Goal: Task Accomplishment & Management: Use online tool/utility

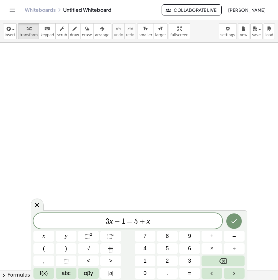
drag, startPoint x: 173, startPoint y: 222, endPoint x: 57, endPoint y: 225, distance: 115.9
click at [64, 224] on span "3 x + 1 = 5 + x ​" at bounding box center [127, 221] width 189 height 9
click at [123, 224] on span "1 ​ 1" at bounding box center [119, 221] width 10 height 8
click at [121, 222] on span "2" at bounding box center [120, 221] width 4 height 7
click at [147, 222] on span "·" at bounding box center [148, 221] width 4 height 7
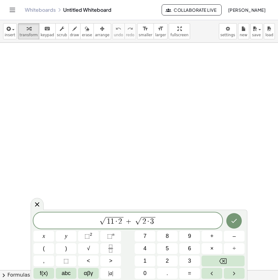
click at [154, 220] on span "2 ​ · 3" at bounding box center [148, 221] width 14 height 8
click at [127, 220] on span "1 1 · 2 ​" at bounding box center [119, 221] width 18 height 8
drag, startPoint x: 130, startPoint y: 224, endPoint x: 60, endPoint y: 222, distance: 70.4
click at [60, 222] on span "√ + √ 2" at bounding box center [127, 221] width 189 height 10
click at [121, 226] on span "2 √ 4 5 − 4 √ 5 ​" at bounding box center [127, 221] width 189 height 10
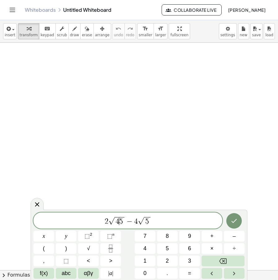
click at [121, 225] on span "2 √ 4 ​ 5 − 4 √ 5" at bounding box center [127, 221] width 189 height 10
click at [123, 225] on span "2 √ 4 5 ​ − 4 √ 5" at bounding box center [127, 221] width 189 height 10
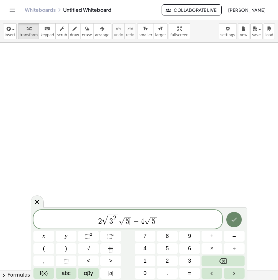
click at [235, 223] on icon "Done" at bounding box center [234, 219] width 7 height 7
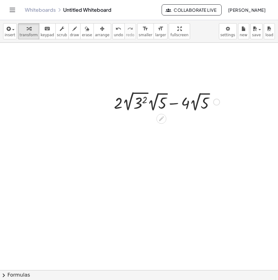
click at [130, 104] on div at bounding box center [167, 101] width 112 height 23
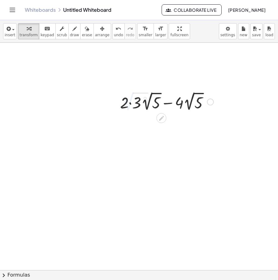
click at [161, 102] on div "+ · 2 · 2 √ ( 3 2 ) · 2 √ 5 − · 4 · 2 √ 5 + · 2 · 2 √ ( 3 2 ) · 2 √ 5 − · 4 · 2…" at bounding box center [161, 102] width 0 height 0
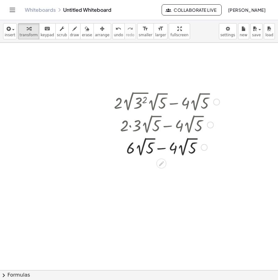
click at [165, 148] on div at bounding box center [167, 147] width 112 height 23
click at [164, 190] on div at bounding box center [161, 186] width 10 height 10
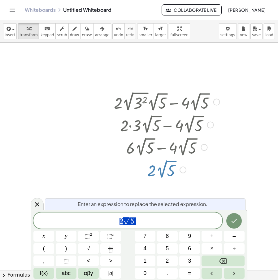
drag, startPoint x: 126, startPoint y: 221, endPoint x: 85, endPoint y: 217, distance: 41.1
click at [73, 219] on span "2 √ 5" at bounding box center [127, 221] width 189 height 10
drag, startPoint x: 69, startPoint y: 112, endPoint x: 93, endPoint y: 64, distance: 53.8
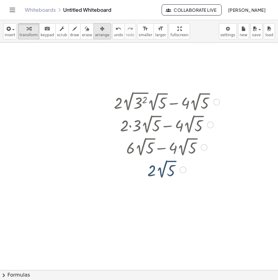
click at [95, 33] on span "arrange" at bounding box center [102, 35] width 15 height 4
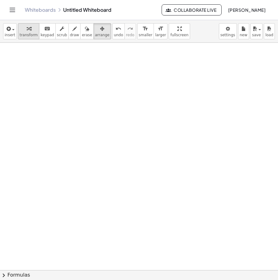
click at [28, 27] on icon "button" at bounding box center [29, 28] width 4 height 7
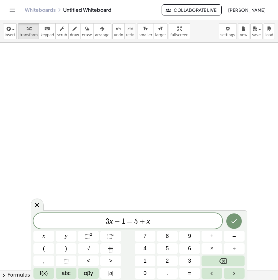
drag, startPoint x: 159, startPoint y: 219, endPoint x: 113, endPoint y: 207, distance: 47.2
click at [63, 218] on span "3 x + 1 = 5 + x ​" at bounding box center [127, 221] width 189 height 9
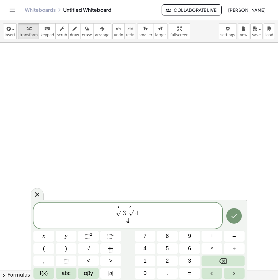
click at [141, 215] on span "3 √ 3 3 √ 4" at bounding box center [128, 212] width 27 height 10
click at [229, 215] on button "Done" at bounding box center [234, 215] width 15 height 15
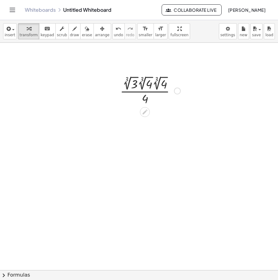
click at [141, 87] on div at bounding box center [150, 90] width 67 height 32
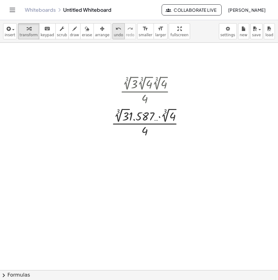
click at [114, 35] on span "undo" at bounding box center [118, 35] width 9 height 4
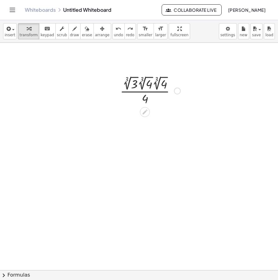
click at [156, 88] on div at bounding box center [150, 90] width 67 height 32
click at [114, 36] on span "undo" at bounding box center [118, 35] width 9 height 4
drag, startPoint x: 136, startPoint y: 86, endPoint x: 134, endPoint y: 90, distance: 3.9
click at [134, 90] on div at bounding box center [150, 90] width 67 height 32
click at [180, 90] on div at bounding box center [177, 91] width 7 height 7
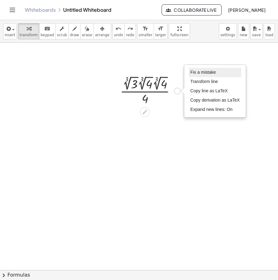
click at [206, 72] on span "Fix a mistake" at bounding box center [203, 72] width 25 height 5
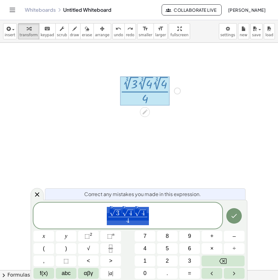
drag, startPoint x: 151, startPoint y: 213, endPoint x: 146, endPoint y: 212, distance: 5.0
click at [134, 214] on span "3 √ 3 3 √ 4 3 √ 4 4 ​" at bounding box center [127, 216] width 189 height 20
drag, startPoint x: 147, startPoint y: 212, endPoint x: 111, endPoint y: 211, distance: 35.3
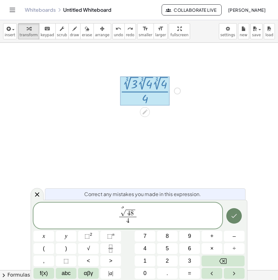
click at [231, 217] on icon "Done" at bounding box center [234, 215] width 7 height 7
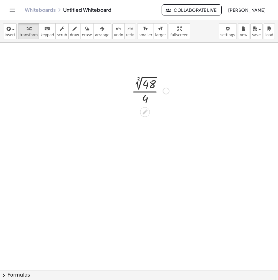
click at [151, 87] on div at bounding box center [151, 90] width 44 height 32
click at [112, 33] on button "undo undo" at bounding box center [118, 31] width 12 height 16
click at [155, 94] on div at bounding box center [151, 90] width 44 height 32
click at [153, 93] on div at bounding box center [151, 90] width 44 height 32
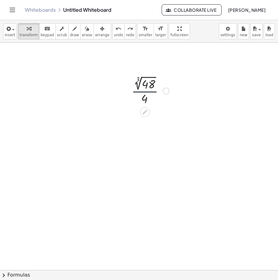
click at [153, 93] on div at bounding box center [151, 90] width 44 height 32
click at [165, 87] on div at bounding box center [151, 90] width 44 height 32
click at [167, 89] on div at bounding box center [150, 90] width 55 height 31
click at [116, 30] on icon "undo" at bounding box center [119, 28] width 6 height 7
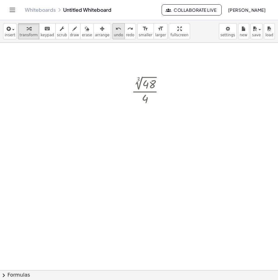
click at [116, 30] on icon "undo" at bounding box center [119, 28] width 6 height 7
click at [165, 92] on div at bounding box center [166, 91] width 7 height 7
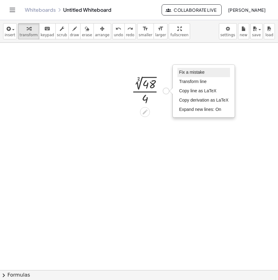
click at [191, 72] on span "Fix a mistake" at bounding box center [191, 72] width 25 height 5
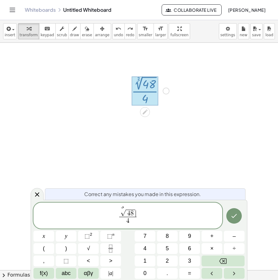
click at [136, 209] on span "3 √ 4 8 ​" at bounding box center [127, 212] width 17 height 10
click at [134, 212] on span "4 8" at bounding box center [130, 213] width 9 height 7
drag, startPoint x: 137, startPoint y: 212, endPoint x: 116, endPoint y: 212, distance: 21.1
click at [238, 217] on icon "Done" at bounding box center [234, 215] width 7 height 7
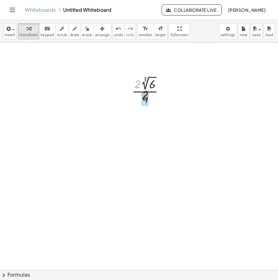
drag, startPoint x: 137, startPoint y: 87, endPoint x: 142, endPoint y: 93, distance: 7.9
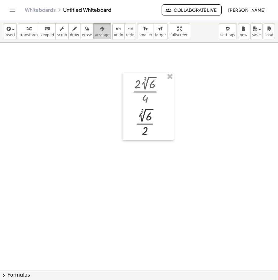
click at [98, 27] on div "button" at bounding box center [102, 28] width 15 height 7
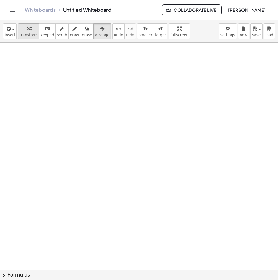
click at [30, 33] on span "transform" at bounding box center [29, 35] width 18 height 4
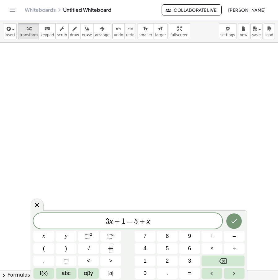
drag, startPoint x: 150, startPoint y: 219, endPoint x: 62, endPoint y: 222, distance: 88.3
click at [54, 221] on span "3 x + 1 = 5 + x ​" at bounding box center [127, 221] width 189 height 9
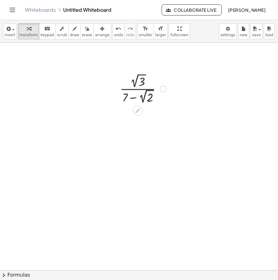
click at [163, 90] on div at bounding box center [163, 89] width 7 height 7
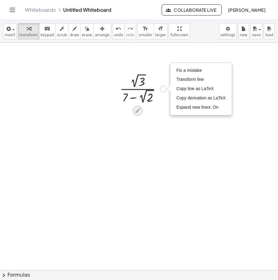
drag, startPoint x: 131, startPoint y: 110, endPoint x: 138, endPoint y: 110, distance: 7.1
click at [138, 110] on icon at bounding box center [137, 110] width 5 height 5
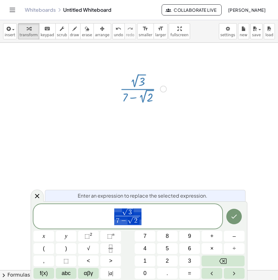
click at [146, 224] on span "√ 3 7 − √ 2 ​" at bounding box center [127, 217] width 189 height 18
click at [143, 220] on span "√ 3 7 − √ 2 ​ ​" at bounding box center [127, 217] width 189 height 18
click at [138, 213] on span "√ 3" at bounding box center [128, 213] width 25 height 8
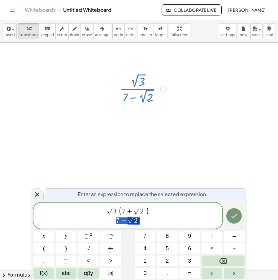
drag, startPoint x: 135, startPoint y: 222, endPoint x: 110, endPoint y: 223, distance: 25.4
click at [110, 223] on span "7 − √ 2" at bounding box center [128, 220] width 44 height 9
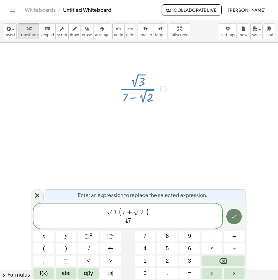
click at [229, 217] on button "Done" at bounding box center [234, 216] width 15 height 15
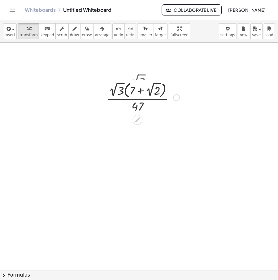
drag, startPoint x: 179, startPoint y: 123, endPoint x: 181, endPoint y: 81, distance: 41.3
click at [138, 98] on div "· 2 √ 3 · ( + 7 + 2 √ 2 ) · 47 Fix a mistake Transform line Copy line as LaTeX …" at bounding box center [138, 98] width 0 height 0
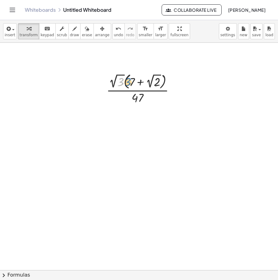
click at [122, 85] on div at bounding box center [142, 89] width 79 height 34
click at [174, 89] on div at bounding box center [174, 89] width 7 height 7
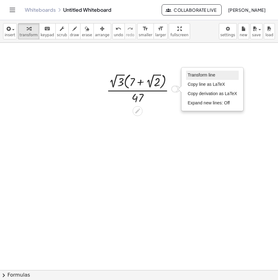
click at [191, 77] on span "Transform line" at bounding box center [202, 75] width 28 height 5
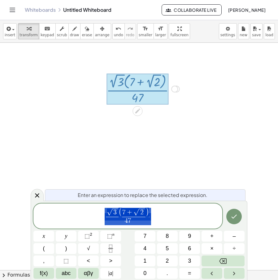
click at [127, 207] on span "√ 3 ( 7 + √ 2 ) 4 7 ​" at bounding box center [127, 216] width 189 height 19
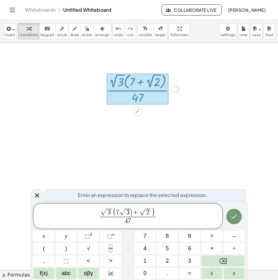
click at [146, 212] on span "2" at bounding box center [147, 212] width 3 height 7
click at [148, 212] on span "2" at bounding box center [147, 212] width 3 height 7
click at [112, 210] on span "√ 3" at bounding box center [107, 213] width 12 height 8
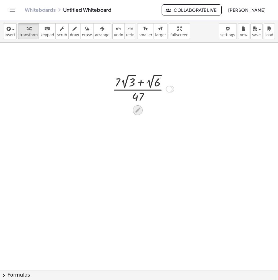
click at [139, 113] on icon at bounding box center [137, 110] width 7 height 7
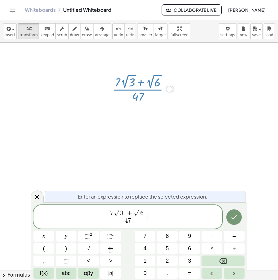
drag, startPoint x: 155, startPoint y: 222, endPoint x: 66, endPoint y: 219, distance: 88.3
click at [64, 219] on span "7 √ 3 + √ 6 4 7 ​ ​" at bounding box center [127, 217] width 189 height 17
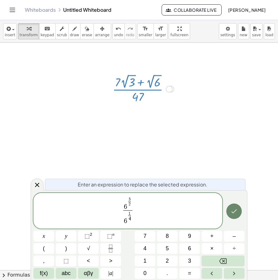
click at [232, 208] on icon "Done" at bounding box center [234, 211] width 7 height 7
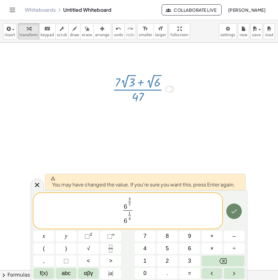
click at [232, 208] on icon "Done" at bounding box center [234, 211] width 7 height 7
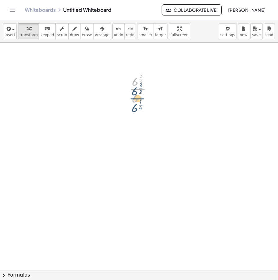
click at [140, 86] on div at bounding box center [143, 88] width 34 height 35
click at [139, 72] on div at bounding box center [143, 88] width 34 height 35
drag, startPoint x: 136, startPoint y: 83, endPoint x: 137, endPoint y: 98, distance: 15.2
click at [144, 95] on div at bounding box center [144, 88] width 46 height 33
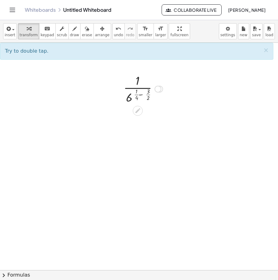
click at [141, 94] on div at bounding box center [144, 88] width 46 height 33
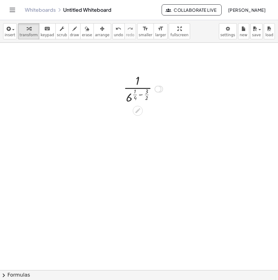
click at [141, 94] on div at bounding box center [144, 88] width 46 height 33
click at [141, 93] on div at bounding box center [144, 88] width 54 height 33
click at [145, 91] on div at bounding box center [144, 88] width 46 height 33
click at [145, 91] on div at bounding box center [143, 88] width 43 height 33
drag, startPoint x: 131, startPoint y: 97, endPoint x: 134, endPoint y: 81, distance: 16.3
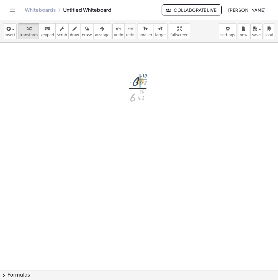
click at [134, 81] on div at bounding box center [143, 88] width 38 height 33
click at [136, 88] on div at bounding box center [143, 89] width 42 height 24
click at [114, 35] on span "undo" at bounding box center [118, 35] width 9 height 4
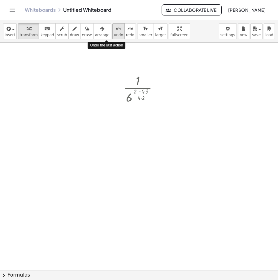
click at [114, 35] on span "undo" at bounding box center [118, 35] width 9 height 4
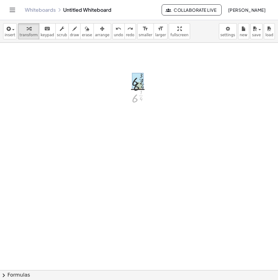
drag, startPoint x: 133, startPoint y: 96, endPoint x: 134, endPoint y: 79, distance: 17.4
click at [143, 87] on div at bounding box center [143, 89] width 48 height 24
click at [143, 87] on div at bounding box center [143, 89] width 59 height 24
click at [139, 83] on div at bounding box center [143, 89] width 48 height 24
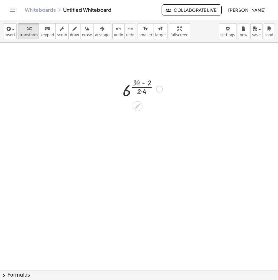
click at [144, 83] on div at bounding box center [143, 89] width 45 height 24
click at [142, 89] on div at bounding box center [143, 89] width 38 height 24
click at [142, 91] on div at bounding box center [143, 89] width 38 height 24
click at [144, 84] on div at bounding box center [143, 89] width 35 height 24
click at [144, 86] on div at bounding box center [143, 89] width 35 height 24
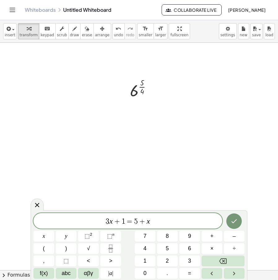
drag, startPoint x: 163, startPoint y: 218, endPoint x: 15, endPoint y: 228, distance: 148.1
click at [15, 228] on body "Graspable Math Activities Whiteboards Classes Account v1.30.2 | Privacy policy …" at bounding box center [139, 140] width 278 height 280
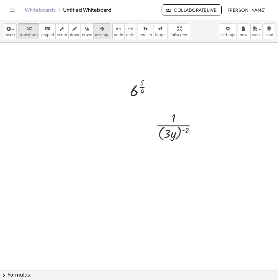
click at [98, 33] on span "arrange" at bounding box center [102, 35] width 15 height 4
click at [22, 33] on span "transform" at bounding box center [29, 35] width 18 height 4
click at [186, 130] on div at bounding box center [179, 125] width 53 height 33
click at [180, 133] on div at bounding box center [179, 125] width 53 height 33
click at [178, 133] on div at bounding box center [179, 125] width 53 height 33
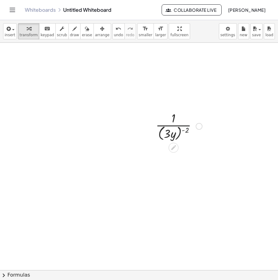
click at [181, 132] on div at bounding box center [179, 125] width 53 height 33
drag, startPoint x: 187, startPoint y: 130, endPoint x: 173, endPoint y: 130, distance: 14.3
click at [173, 130] on div at bounding box center [179, 125] width 53 height 33
click at [173, 163] on div at bounding box center [179, 157] width 53 height 31
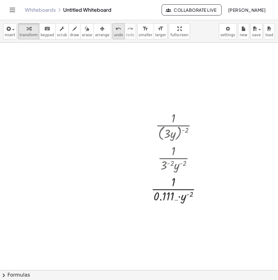
click at [114, 35] on span "undo" at bounding box center [118, 35] width 9 height 4
click at [164, 170] on div at bounding box center [179, 157] width 53 height 31
click at [114, 34] on span "undo" at bounding box center [118, 35] width 9 height 4
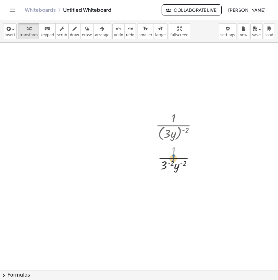
drag, startPoint x: 175, startPoint y: 152, endPoint x: 172, endPoint y: 142, distance: 10.6
drag, startPoint x: 92, startPoint y: 26, endPoint x: 125, endPoint y: 46, distance: 38.8
click at [100, 26] on icon "button" at bounding box center [102, 28] width 4 height 7
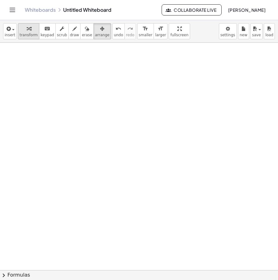
click at [23, 36] on span "transform" at bounding box center [29, 35] width 18 height 4
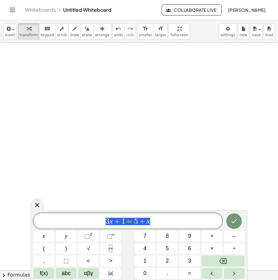
drag, startPoint x: 153, startPoint y: 218, endPoint x: 54, endPoint y: 210, distance: 99.4
click at [55, 210] on div "******** 3 x + 1 = 5 + x x y ⬚ 2 ⬚ n 7 8 9 + – ( ) √ 4 5 6 × ÷ , ⬚ < > 1 2 3 f(…" at bounding box center [139, 245] width 217 height 70
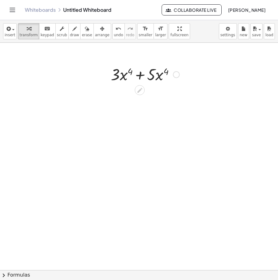
click at [136, 74] on div at bounding box center [145, 74] width 75 height 21
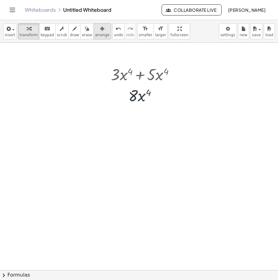
click at [95, 33] on span "arrange" at bounding box center [102, 35] width 15 height 4
click at [23, 35] on span "transform" at bounding box center [29, 35] width 18 height 4
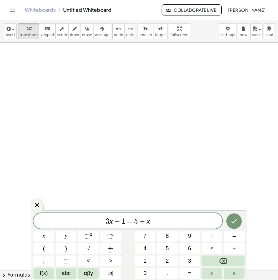
drag, startPoint x: 154, startPoint y: 225, endPoint x: 52, endPoint y: 221, distance: 102.3
click at [46, 221] on div "******** 3 x + 1 = 5 + x ​" at bounding box center [127, 220] width 189 height 15
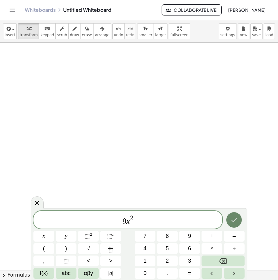
click at [234, 225] on button "Done" at bounding box center [234, 219] width 15 height 15
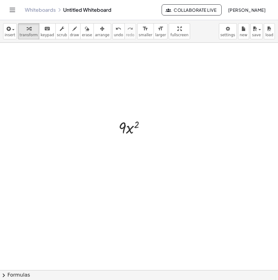
drag, startPoint x: 95, startPoint y: 32, endPoint x: 97, endPoint y: 54, distance: 22.4
click at [95, 31] on div "button" at bounding box center [102, 28] width 15 height 7
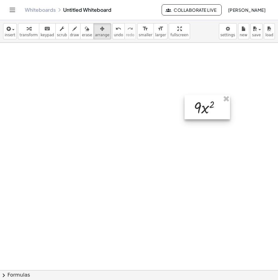
drag, startPoint x: 136, startPoint y: 130, endPoint x: 208, endPoint y: 111, distance: 74.7
click at [208, 111] on div at bounding box center [208, 107] width 46 height 24
click at [24, 33] on span "transform" at bounding box center [29, 35] width 18 height 4
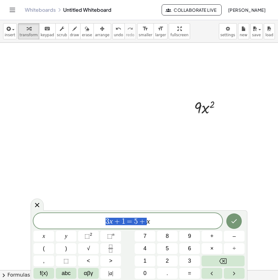
drag, startPoint x: 51, startPoint y: 222, endPoint x: 47, endPoint y: 221, distance: 4.1
click at [47, 221] on span "3 x + 1 = 5 + x" at bounding box center [127, 221] width 189 height 9
drag, startPoint x: 154, startPoint y: 223, endPoint x: 53, endPoint y: 226, distance: 101.1
click at [53, 226] on span "3 x + 1 = 5 + x" at bounding box center [127, 221] width 189 height 9
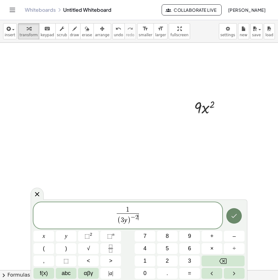
click at [231, 214] on icon "Done" at bounding box center [234, 215] width 7 height 7
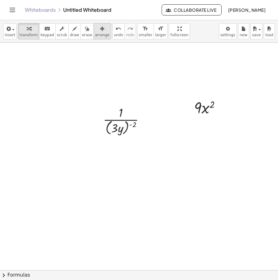
click at [100, 30] on icon "button" at bounding box center [102, 28] width 4 height 7
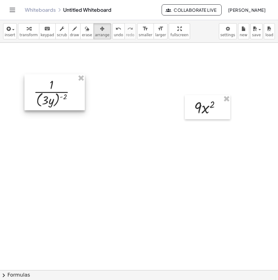
drag, startPoint x: 133, startPoint y: 114, endPoint x: 51, endPoint y: 67, distance: 94.9
click at [64, 86] on div at bounding box center [54, 92] width 60 height 36
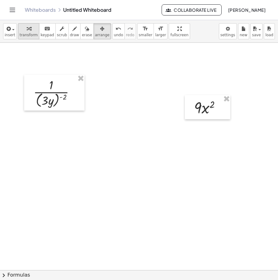
click at [30, 33] on span "transform" at bounding box center [29, 35] width 18 height 4
click at [73, 31] on icon "button" at bounding box center [75, 28] width 4 height 7
click at [27, 32] on icon "button" at bounding box center [29, 28] width 4 height 7
click at [96, 30] on div "button" at bounding box center [102, 28] width 15 height 7
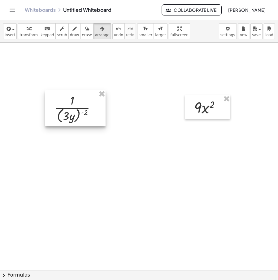
drag, startPoint x: 57, startPoint y: 89, endPoint x: 78, endPoint y: 104, distance: 26.0
click at [78, 104] on div at bounding box center [75, 108] width 60 height 36
click at [27, 34] on span "transform" at bounding box center [29, 35] width 18 height 4
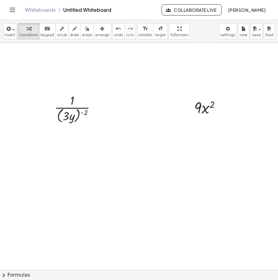
drag, startPoint x: 130, startPoint y: 107, endPoint x: 152, endPoint y: 108, distance: 22.0
click at [70, 33] on span "draw" at bounding box center [74, 35] width 9 height 4
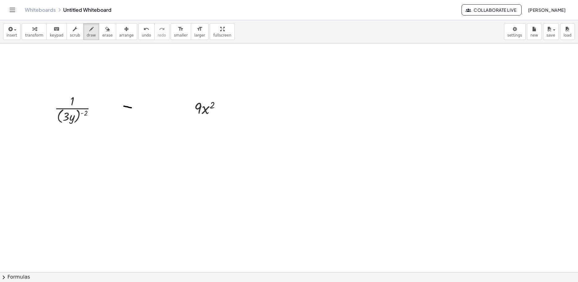
drag, startPoint x: 125, startPoint y: 107, endPoint x: 139, endPoint y: 110, distance: 14.6
drag, startPoint x: 122, startPoint y: 117, endPoint x: 149, endPoint y: 119, distance: 26.5
drag, startPoint x: 150, startPoint y: 96, endPoint x: 165, endPoint y: 109, distance: 19.4
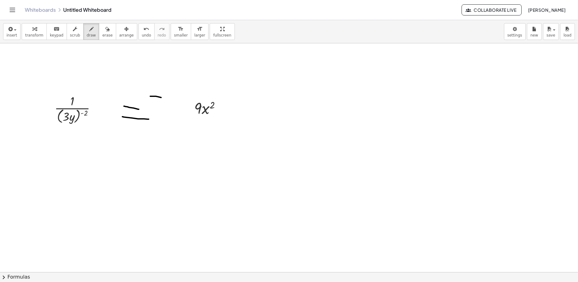
click at [142, 37] on span "undo" at bounding box center [146, 35] width 9 height 4
drag, startPoint x: 127, startPoint y: 82, endPoint x: 135, endPoint y: 91, distance: 11.7
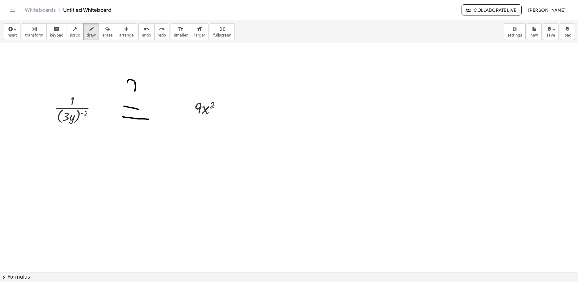
drag, startPoint x: 77, startPoint y: 57, endPoint x: 95, endPoint y: 51, distance: 18.1
drag, startPoint x: 129, startPoint y: 54, endPoint x: 139, endPoint y: 66, distance: 15.9
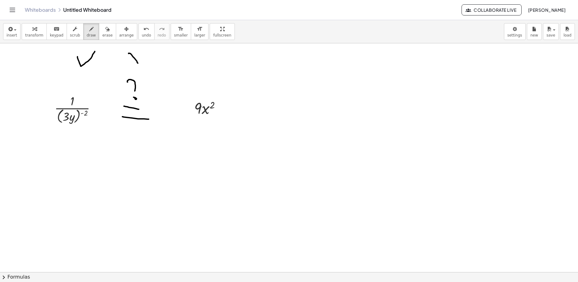
drag, startPoint x: 133, startPoint y: 62, endPoint x: 141, endPoint y: 55, distance: 10.5
drag, startPoint x: 53, startPoint y: 118, endPoint x: 52, endPoint y: 102, distance: 16.1
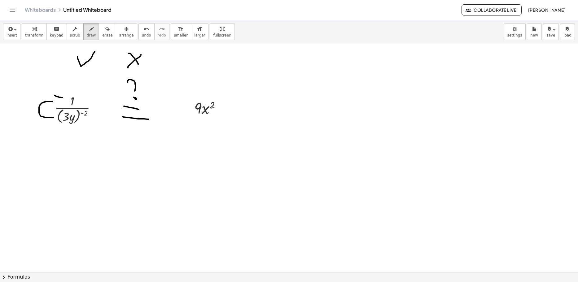
drag, startPoint x: 55, startPoint y: 95, endPoint x: 55, endPoint y: 105, distance: 9.9
drag, startPoint x: 52, startPoint y: 113, endPoint x: 51, endPoint y: 121, distance: 8.4
click at [124, 31] on icon "button" at bounding box center [126, 28] width 4 height 7
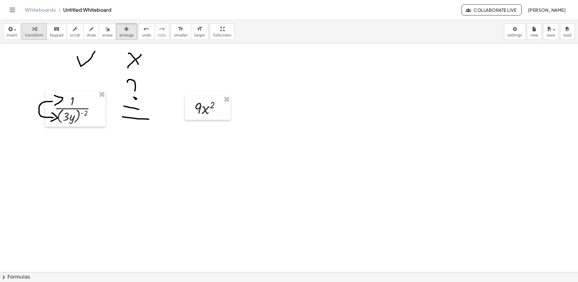
click at [34, 28] on icon "button" at bounding box center [34, 28] width 4 height 7
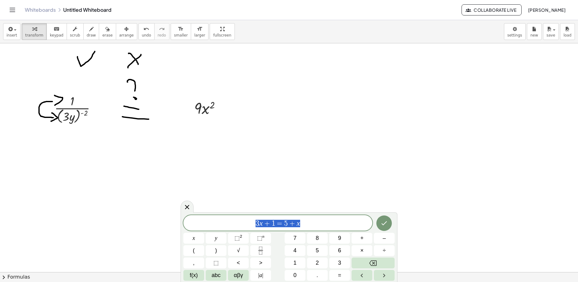
drag, startPoint x: 252, startPoint y: 225, endPoint x: 241, endPoint y: 224, distance: 10.6
click at [229, 227] on span "3 x + 1 = 5 + x" at bounding box center [277, 223] width 189 height 9
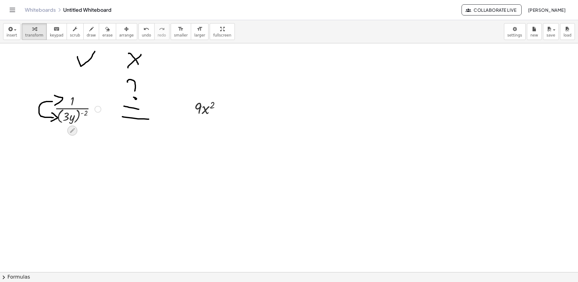
click at [70, 133] on icon at bounding box center [72, 130] width 5 height 5
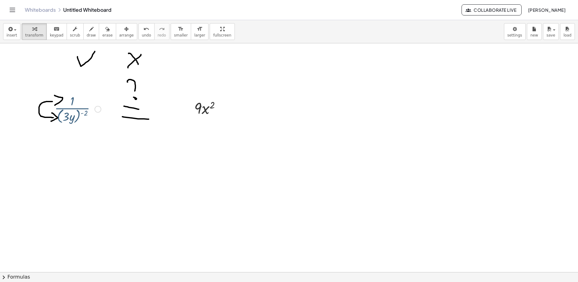
click at [96, 110] on div at bounding box center [98, 109] width 7 height 7
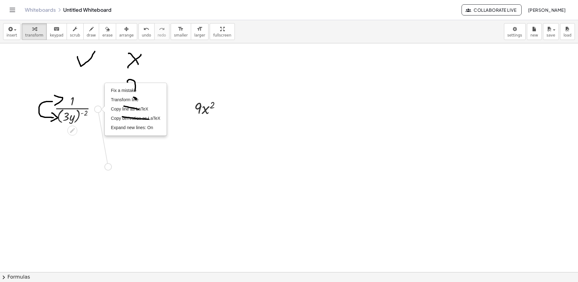
drag, startPoint x: 96, startPoint y: 110, endPoint x: 108, endPoint y: 169, distance: 61.0
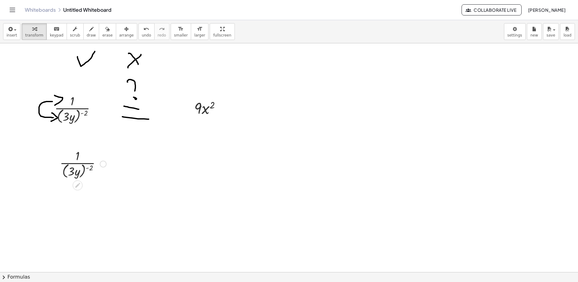
click at [81, 165] on div at bounding box center [83, 163] width 53 height 33
click at [78, 158] on div at bounding box center [83, 163] width 53 height 33
click at [77, 170] on div at bounding box center [83, 163] width 53 height 33
drag, startPoint x: 84, startPoint y: 176, endPoint x: 84, endPoint y: 161, distance: 15.2
click at [84, 161] on div at bounding box center [83, 163] width 53 height 33
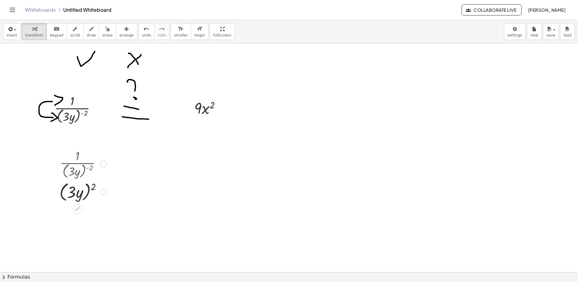
click at [89, 195] on div at bounding box center [83, 192] width 54 height 24
click at [86, 195] on div at bounding box center [83, 192] width 54 height 24
drag, startPoint x: 92, startPoint y: 188, endPoint x: 81, endPoint y: 189, distance: 11.8
click at [81, 189] on div at bounding box center [83, 192] width 54 height 24
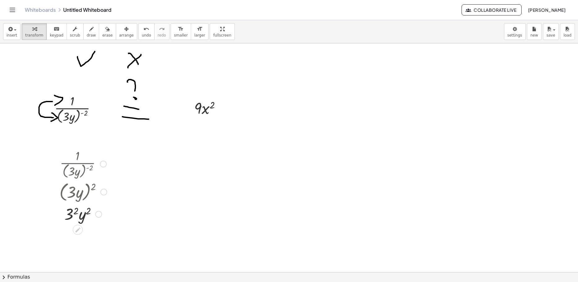
click at [71, 215] on div at bounding box center [83, 213] width 54 height 21
drag, startPoint x: 112, startPoint y: 218, endPoint x: 210, endPoint y: 122, distance: 136.5
drag, startPoint x: 95, startPoint y: 236, endPoint x: 203, endPoint y: 124, distance: 155.6
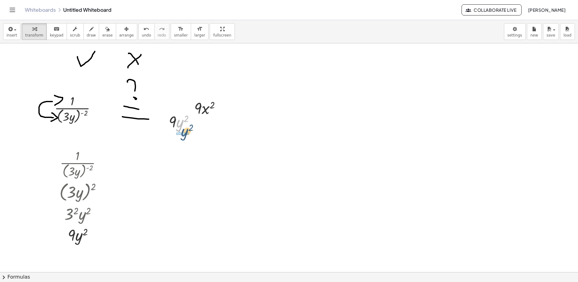
drag, startPoint x: 179, startPoint y: 119, endPoint x: 183, endPoint y: 126, distance: 7.9
click at [183, 127] on div at bounding box center [184, 121] width 37 height 21
click at [87, 33] on span "draw" at bounding box center [91, 35] width 9 height 4
drag, startPoint x: 173, startPoint y: 113, endPoint x: 183, endPoint y: 121, distance: 13.3
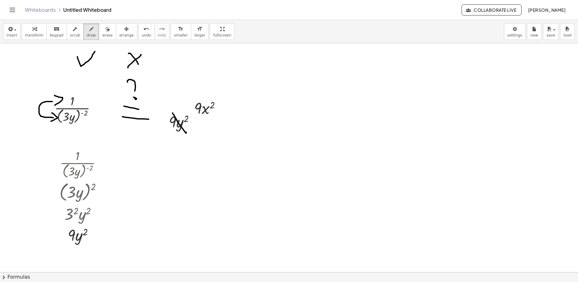
drag, startPoint x: 178, startPoint y: 117, endPoint x: 172, endPoint y: 126, distance: 10.8
drag, startPoint x: 90, startPoint y: 44, endPoint x: 86, endPoint y: 42, distance: 4.2
click at [86, 42] on div "insert select one: Math Expression Function Text Youtube Video Graphing Geometr…" at bounding box center [289, 151] width 578 height 262
click at [113, 41] on div "insert select one: Math Expression Function Text Youtube Video Graphing Geometr…" at bounding box center [289, 31] width 578 height 23
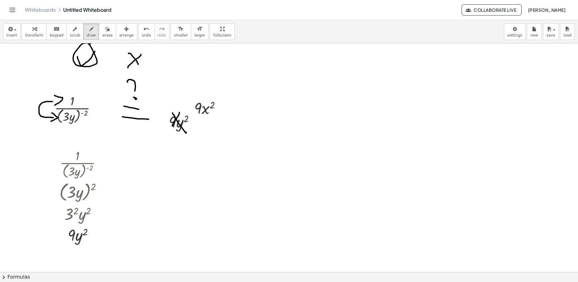
click at [102, 33] on span "erase" at bounding box center [107, 35] width 10 height 4
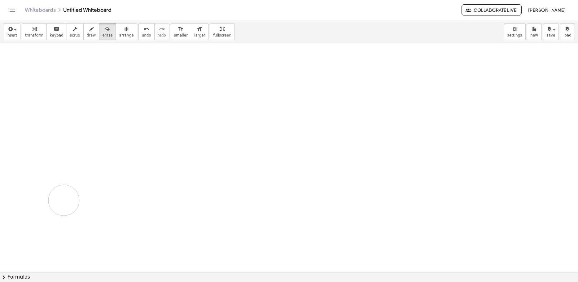
drag, startPoint x: 147, startPoint y: 60, endPoint x: 67, endPoint y: 200, distance: 160.8
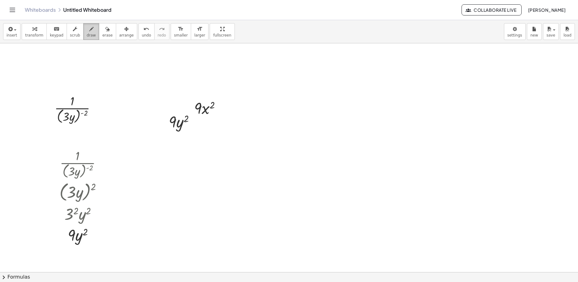
click at [89, 31] on icon "button" at bounding box center [91, 28] width 4 height 7
click at [29, 34] on span "transform" at bounding box center [34, 35] width 18 height 4
click at [119, 33] on span "arrange" at bounding box center [126, 35] width 15 height 4
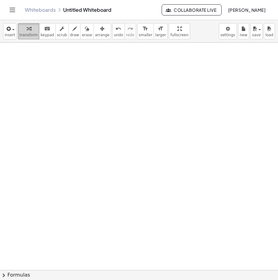
click at [26, 33] on span "transform" at bounding box center [29, 35] width 18 height 4
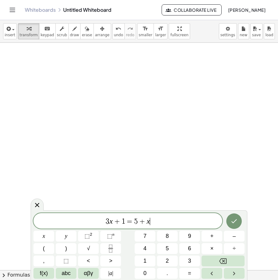
drag, startPoint x: 161, startPoint y: 221, endPoint x: 50, endPoint y: 215, distance: 111.4
click at [50, 215] on div "******** 3 x + 1 = 5 + x ​" at bounding box center [127, 220] width 189 height 15
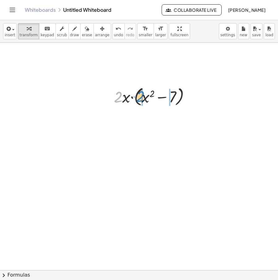
drag, startPoint x: 115, startPoint y: 99, endPoint x: 139, endPoint y: 98, distance: 24.2
click at [139, 98] on div at bounding box center [154, 97] width 87 height 24
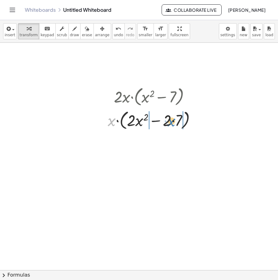
drag, startPoint x: 114, startPoint y: 101, endPoint x: 174, endPoint y: 102, distance: 59.5
click at [149, 97] on div "· 2 · x · ( + x 2 − 7 ) · x · x · ( + x 2 − 7 ) · 2 · · 2 ·" at bounding box center [149, 97] width 0 height 0
click at [168, 122] on div at bounding box center [154, 119] width 88 height 21
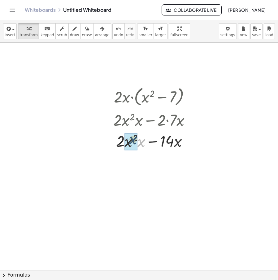
drag, startPoint x: 141, startPoint y: 124, endPoint x: 132, endPoint y: 121, distance: 8.6
click at [149, 97] on div "· 2 · x · ( + x 2 − 7 ) · x · ( + · 2 · x 2 − · 2 · 7 ) + · 2 · x 2 · x − · 2 ·…" at bounding box center [149, 97] width 0 height 0
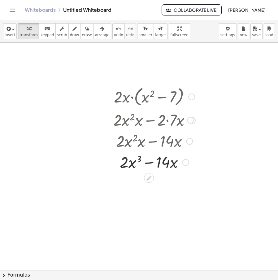
drag, startPoint x: 186, startPoint y: 163, endPoint x: 196, endPoint y: 77, distance: 87.3
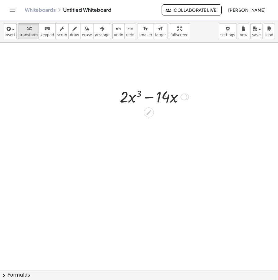
click at [148, 112] on icon at bounding box center [149, 112] width 5 height 5
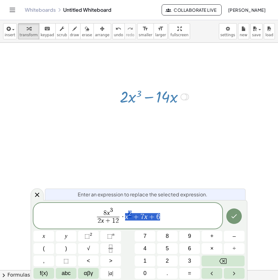
drag, startPoint x: 161, startPoint y: 218, endPoint x: 124, endPoint y: 219, distance: 36.3
click at [124, 219] on span "8 x 3 2 x + 1 2 ​ · x 2 + 7 x + 6" at bounding box center [127, 216] width 189 height 19
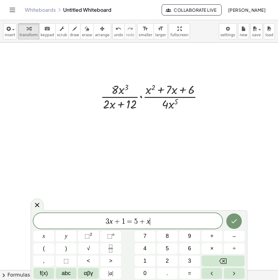
click at [36, 205] on icon at bounding box center [36, 204] width 7 height 7
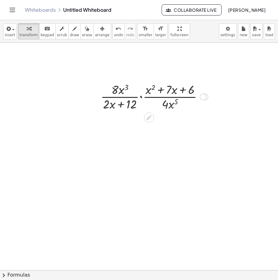
click at [205, 96] on div at bounding box center [203, 97] width 7 height 7
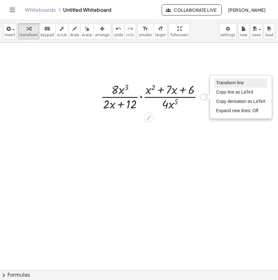
click at [234, 81] on span "Transform line" at bounding box center [230, 82] width 28 height 5
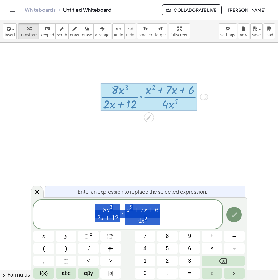
click at [163, 207] on span "8 x 3 2 x + 1 2 ​ · x 2 + 7 x + 6 4 x 5 ​" at bounding box center [127, 215] width 189 height 22
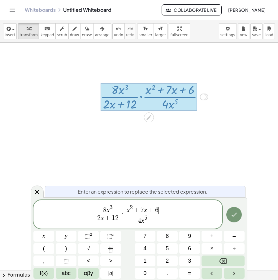
click at [159, 209] on span "x 2 + 7 x + 6 ​" at bounding box center [142, 210] width 33 height 10
click at [94, 219] on span "2" at bounding box center [93, 218] width 3 height 7
click at [95, 219] on span "2 ​ x + 1 2" at bounding box center [102, 218] width 23 height 8
click at [112, 220] on span "2" at bounding box center [111, 218] width 3 height 7
click at [235, 215] on icon "Done" at bounding box center [235, 215] width 6 height 4
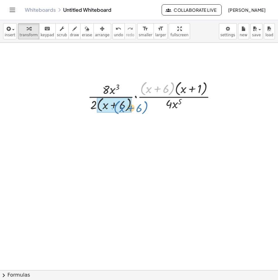
drag, startPoint x: 142, startPoint y: 92, endPoint x: 115, endPoint y: 111, distance: 33.2
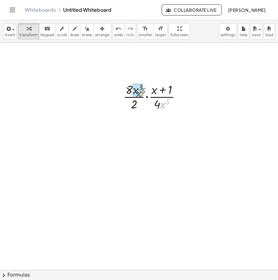
drag, startPoint x: 165, startPoint y: 107, endPoint x: 139, endPoint y: 95, distance: 28.0
click at [114, 34] on span "undo" at bounding box center [118, 35] width 9 height 4
drag, startPoint x: 134, startPoint y: 87, endPoint x: 163, endPoint y: 107, distance: 34.9
drag, startPoint x: 138, startPoint y: 91, endPoint x: 155, endPoint y: 108, distance: 24.3
click at [141, 96] on div at bounding box center [154, 96] width 58 height 31
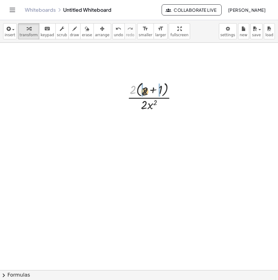
drag, startPoint x: 134, startPoint y: 90, endPoint x: 145, endPoint y: 92, distance: 11.3
click at [145, 92] on div at bounding box center [154, 96] width 61 height 33
click at [162, 93] on div at bounding box center [154, 96] width 59 height 31
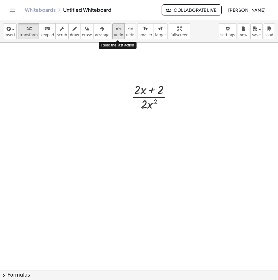
click at [112, 36] on button "undo undo" at bounding box center [118, 31] width 12 height 16
click at [125, 39] on button "redo redo" at bounding box center [130, 31] width 11 height 16
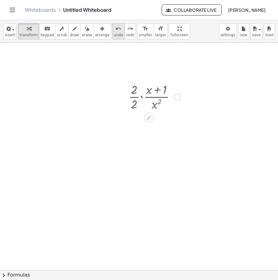
click at [114, 37] on span "undo" at bounding box center [118, 35] width 9 height 4
click at [138, 98] on div at bounding box center [154, 96] width 58 height 31
click at [151, 117] on icon at bounding box center [149, 117] width 5 height 5
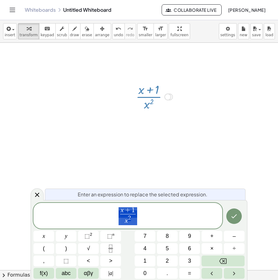
drag, startPoint x: 66, startPoint y: 215, endPoint x: 99, endPoint y: 208, distance: 33.3
click at [78, 213] on span "x + 1 x 2 ​" at bounding box center [127, 216] width 189 height 19
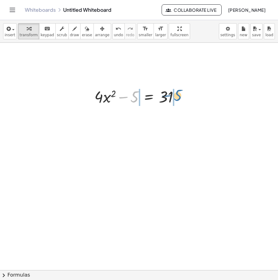
drag, startPoint x: 134, startPoint y: 101, endPoint x: 178, endPoint y: 100, distance: 44.0
click at [178, 100] on div at bounding box center [139, 96] width 96 height 21
click at [130, 97] on div at bounding box center [139, 96] width 141 height 21
click at [182, 98] on div at bounding box center [162, 96] width 96 height 21
drag, startPoint x: 124, startPoint y: 101, endPoint x: 182, endPoint y: 112, distance: 59.4
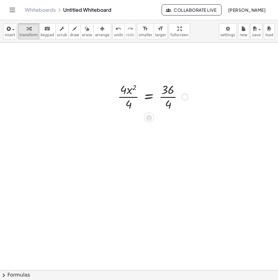
click at [167, 96] on div at bounding box center [153, 96] width 77 height 31
click at [126, 99] on div at bounding box center [148, 96] width 66 height 31
click at [123, 102] on div at bounding box center [121, 97] width 9 height 24
click at [127, 102] on div at bounding box center [152, 96] width 58 height 20
drag, startPoint x: 130, startPoint y: 99, endPoint x: 165, endPoint y: 102, distance: 35.1
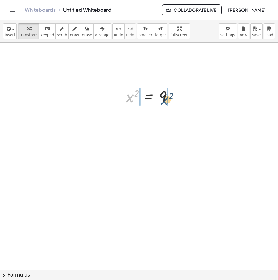
click at [165, 102] on div at bounding box center [152, 96] width 58 height 20
click at [114, 33] on span "undo" at bounding box center [118, 35] width 9 height 4
drag, startPoint x: 130, startPoint y: 99, endPoint x: 156, endPoint y: 91, distance: 26.7
click at [156, 91] on div at bounding box center [152, 96] width 58 height 20
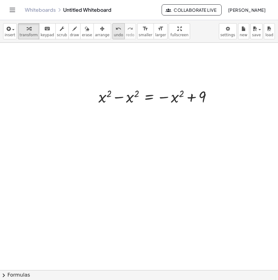
click at [116, 31] on icon "undo" at bounding box center [119, 28] width 6 height 7
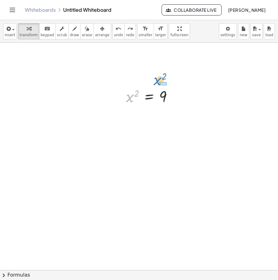
drag, startPoint x: 127, startPoint y: 98, endPoint x: 155, endPoint y: 81, distance: 32.3
click at [114, 34] on span "undo" at bounding box center [118, 35] width 9 height 4
drag, startPoint x: 125, startPoint y: 98, endPoint x: 131, endPoint y: 98, distance: 5.6
click at [132, 99] on div at bounding box center [129, 99] width 9 height 24
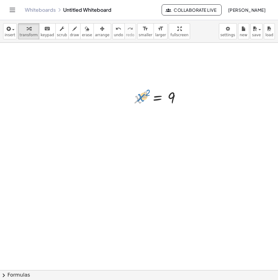
click at [139, 99] on div at bounding box center [160, 97] width 58 height 20
click at [154, 114] on icon at bounding box center [157, 113] width 7 height 7
click at [180, 116] on div at bounding box center [183, 113] width 10 height 10
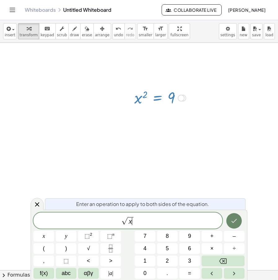
click at [227, 220] on button "Done" at bounding box center [234, 220] width 15 height 15
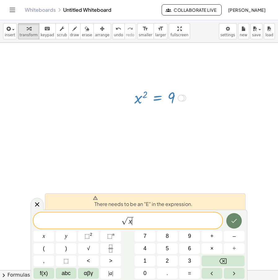
click at [227, 220] on button "Done" at bounding box center [234, 220] width 15 height 15
click at [118, 220] on span "​ √ x" at bounding box center [127, 221] width 189 height 10
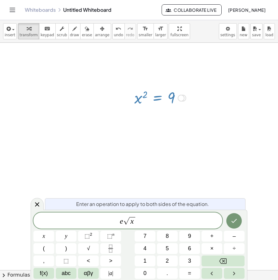
click at [240, 229] on div "e √ x x y ⬚ 2 ⬚ n 7 8 9 + – ( ) √ 4 5 6 × ÷ , ⬚ < > 1 2 3 f(x) abc αβγ | a | 0 …" at bounding box center [138, 246] width 211 height 66
click at [233, 220] on icon "Done" at bounding box center [234, 220] width 7 height 7
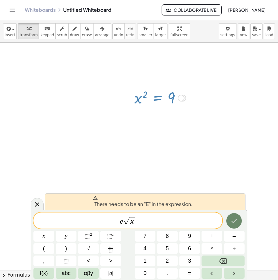
click at [233, 220] on icon "Done" at bounding box center [234, 220] width 7 height 7
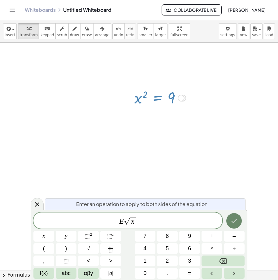
click at [230, 222] on button "Done" at bounding box center [234, 220] width 15 height 15
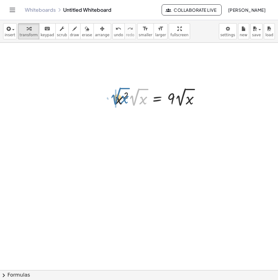
drag, startPoint x: 133, startPoint y: 102, endPoint x: 114, endPoint y: 101, distance: 18.9
click at [114, 101] on div "· 2 · x · ( + x 2 − 7 ) · x · ( + · 2 · x 2 − · 2 · 7 ) + · 2 · x 2 · x − · 2 ·…" at bounding box center [157, 98] width 103 height 26
click at [114, 34] on span "undo" at bounding box center [118, 35] width 9 height 4
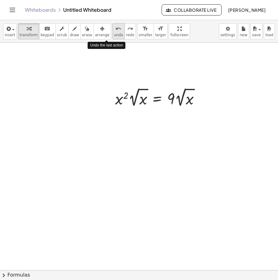
click at [114, 34] on span "undo" at bounding box center [118, 35] width 9 height 4
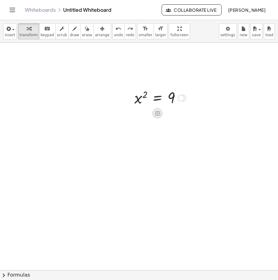
click at [154, 112] on div at bounding box center [158, 113] width 10 height 10
click at [181, 111] on icon at bounding box center [183, 114] width 6 height 6
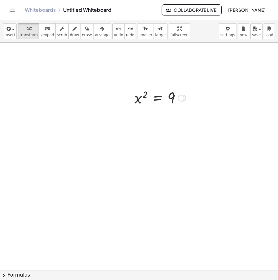
click at [183, 98] on div at bounding box center [181, 98] width 7 height 7
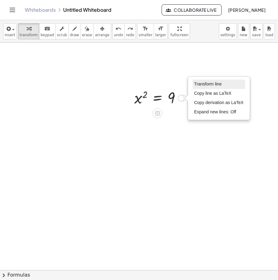
click at [205, 86] on li "Transform line" at bounding box center [219, 84] width 53 height 9
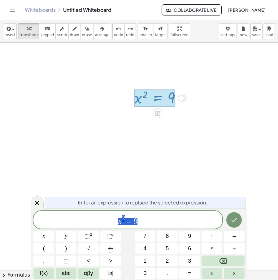
click at [143, 218] on span "x 2 = 9" at bounding box center [127, 220] width 189 height 11
click at [148, 218] on span "x 2 = √ 9 ​ 9" at bounding box center [127, 220] width 189 height 11
click at [115, 221] on var "x" at bounding box center [114, 221] width 3 height 8
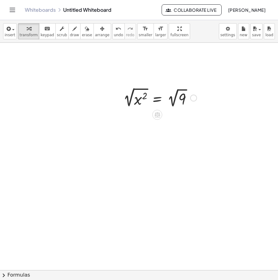
click at [129, 103] on div at bounding box center [160, 97] width 80 height 23
click at [174, 103] on div at bounding box center [163, 98] width 74 height 24
drag, startPoint x: 145, startPoint y: 101, endPoint x: 147, endPoint y: 108, distance: 7.0
click at [147, 108] on div at bounding box center [158, 97] width 64 height 23
click at [187, 99] on div at bounding box center [184, 98] width 7 height 7
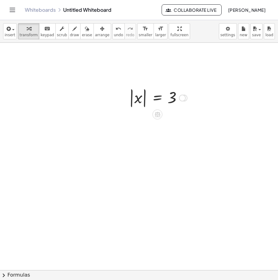
click at [180, 99] on div "Transform line Copy line as LaTeX Copy derivation as LaTeX Expand new lines: Off" at bounding box center [182, 98] width 7 height 7
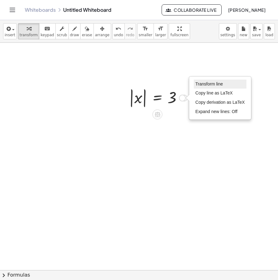
click at [227, 83] on li "Transform line" at bounding box center [220, 84] width 53 height 9
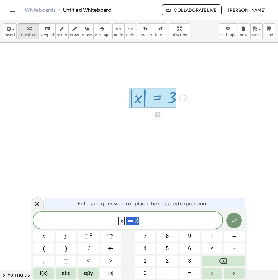
drag, startPoint x: 137, startPoint y: 219, endPoint x: 99, endPoint y: 221, distance: 38.1
click at [99, 221] on span "| x | = 3" at bounding box center [127, 221] width 189 height 10
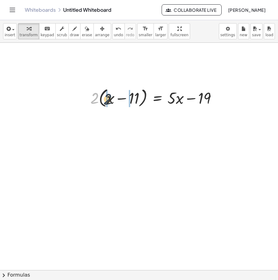
drag, startPoint x: 95, startPoint y: 103, endPoint x: 106, endPoint y: 104, distance: 11.5
click at [138, 99] on div at bounding box center [157, 97] width 135 height 21
drag, startPoint x: 136, startPoint y: 100, endPoint x: 211, endPoint y: 104, distance: 74.8
click at [211, 104] on div at bounding box center [160, 97] width 129 height 21
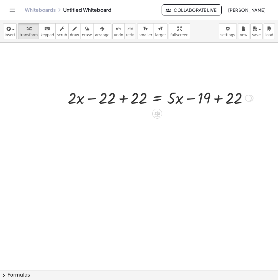
click at [217, 98] on div at bounding box center [161, 97] width 192 height 21
click at [120, 101] on div at bounding box center [143, 97] width 156 height 21
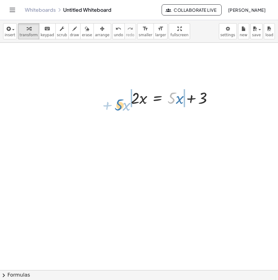
drag, startPoint x: 170, startPoint y: 99, endPoint x: 116, endPoint y: 103, distance: 54.7
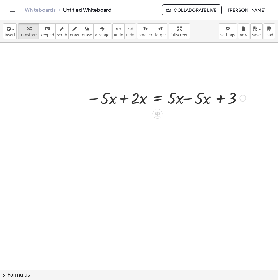
click at [125, 97] on div at bounding box center [166, 97] width 167 height 21
click at [193, 100] on div at bounding box center [186, 97] width 131 height 21
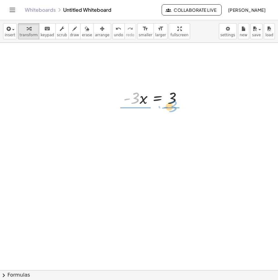
drag, startPoint x: 134, startPoint y: 95, endPoint x: 171, endPoint y: 103, distance: 38.8
click at [171, 103] on div at bounding box center [156, 97] width 70 height 21
click at [176, 99] on div at bounding box center [159, 97] width 77 height 31
click at [187, 98] on div "Transform line Copy line as LaTeX Copy derivation as LaTeX Expand new lines: Off" at bounding box center [186, 98] width 7 height 7
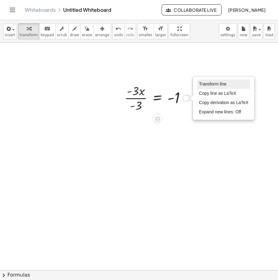
click at [212, 82] on span "Transform line" at bounding box center [213, 83] width 28 height 5
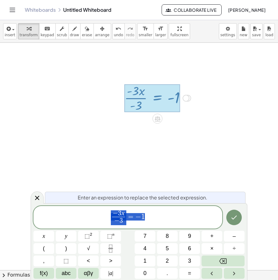
drag, startPoint x: 144, startPoint y: 219, endPoint x: 48, endPoint y: 216, distance: 96.1
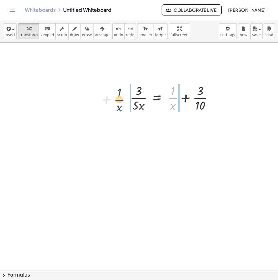
drag, startPoint x: 174, startPoint y: 99, endPoint x: 120, endPoint y: 100, distance: 53.9
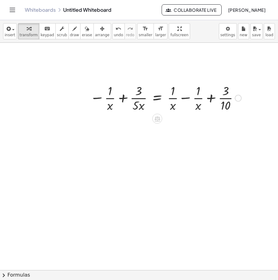
click at [123, 98] on div at bounding box center [165, 97] width 157 height 31
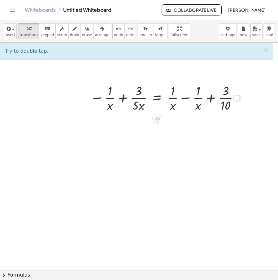
click at [125, 100] on div at bounding box center [165, 97] width 157 height 31
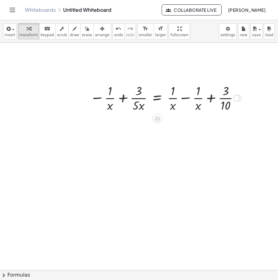
click at [125, 100] on div at bounding box center [165, 97] width 157 height 31
drag, startPoint x: 112, startPoint y: 105, endPoint x: 100, endPoint y: 106, distance: 11.2
click at [100, 106] on div at bounding box center [163, 97] width 164 height 31
drag, startPoint x: 98, startPoint y: 105, endPoint x: 109, endPoint y: 107, distance: 11.3
click at [109, 107] on div at bounding box center [158, 97] width 173 height 31
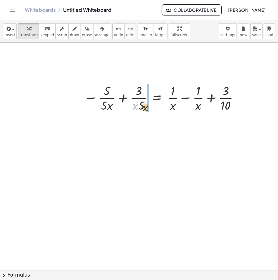
drag, startPoint x: 135, startPoint y: 107, endPoint x: 145, endPoint y: 109, distance: 10.3
click at [145, 109] on div at bounding box center [163, 97] width 164 height 31
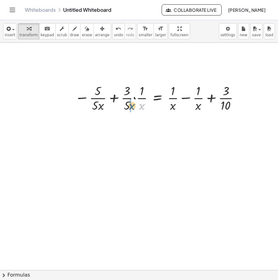
drag, startPoint x: 138, startPoint y: 107, endPoint x: 125, endPoint y: 106, distance: 12.7
click at [126, 106] on div at bounding box center [158, 97] width 173 height 31
click at [116, 98] on div at bounding box center [163, 97] width 164 height 31
click at [188, 99] on div at bounding box center [183, 97] width 127 height 31
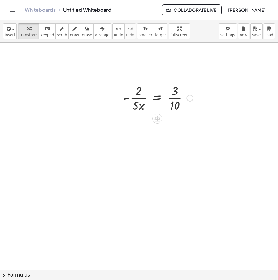
click at [158, 99] on div at bounding box center [158, 97] width 76 height 31
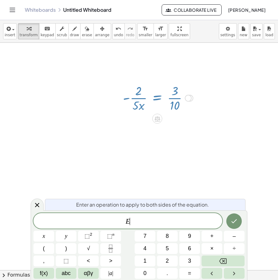
click at [158, 99] on div at bounding box center [158, 97] width 76 height 31
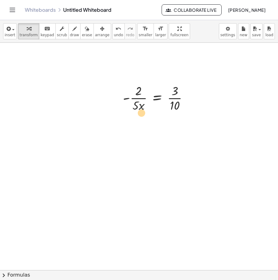
drag, startPoint x: 140, startPoint y: 107, endPoint x: 134, endPoint y: 110, distance: 7.0
click at [134, 110] on div at bounding box center [158, 97] width 76 height 31
click at [133, 109] on div at bounding box center [158, 97] width 76 height 31
drag, startPoint x: 136, startPoint y: 99, endPoint x: 198, endPoint y: 99, distance: 61.4
click at [183, 100] on div at bounding box center [153, 97] width 145 height 31
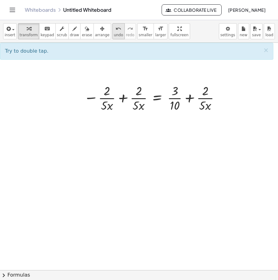
click at [114, 35] on span "undo" at bounding box center [118, 35] width 9 height 4
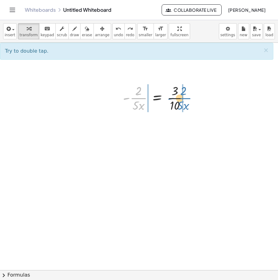
drag, startPoint x: 137, startPoint y: 98, endPoint x: 182, endPoint y: 98, distance: 44.9
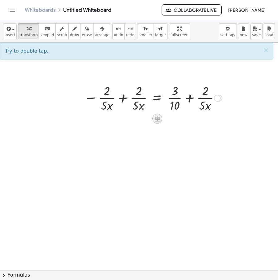
click at [157, 118] on icon at bounding box center [157, 119] width 7 height 7
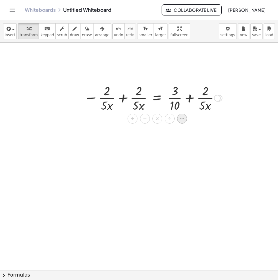
click at [178, 119] on div at bounding box center [182, 119] width 10 height 10
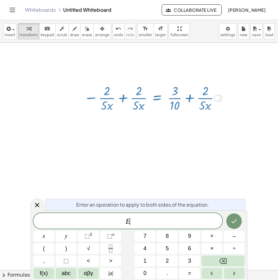
click at [125, 91] on div at bounding box center [153, 97] width 145 height 31
drag, startPoint x: 124, startPoint y: 159, endPoint x: 125, endPoint y: 155, distance: 3.5
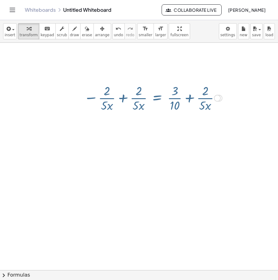
click at [121, 103] on div at bounding box center [153, 97] width 145 height 31
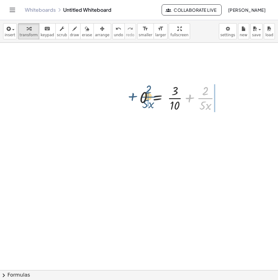
drag, startPoint x: 205, startPoint y: 98, endPoint x: 147, endPoint y: 97, distance: 57.7
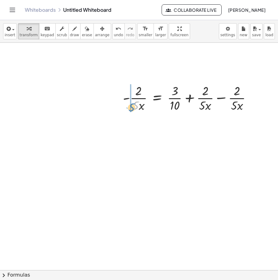
drag, startPoint x: 138, startPoint y: 109, endPoint x: 133, endPoint y: 109, distance: 5.3
click at [133, 109] on div at bounding box center [190, 97] width 140 height 31
click at [219, 97] on div at bounding box center [185, 97] width 149 height 31
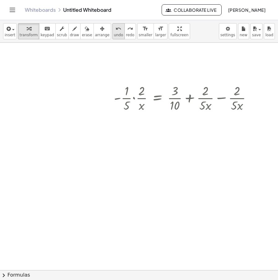
click at [116, 30] on icon "undo" at bounding box center [119, 28] width 6 height 7
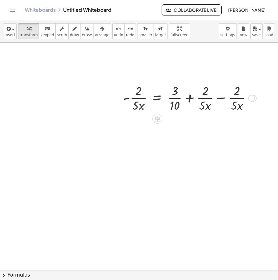
click at [214, 99] on div at bounding box center [190, 97] width 140 height 31
click at [137, 105] on div at bounding box center [158, 97] width 76 height 31
click at [159, 121] on icon at bounding box center [158, 118] width 6 height 5
click at [158, 118] on span "×" at bounding box center [158, 118] width 4 height 9
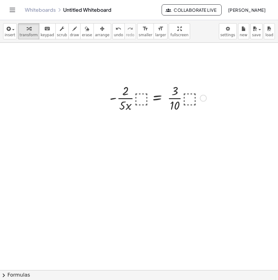
click at [142, 99] on div at bounding box center [158, 97] width 103 height 31
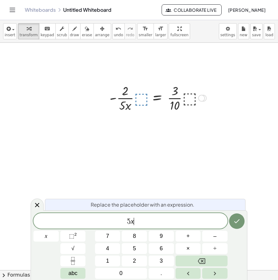
click at [237, 212] on div "Replace the placeholder with an expression. 5 x ​ x 7 8 9 + – 4 5 6 × ÷ ⬚ 2 √ a…" at bounding box center [139, 245] width 217 height 70
click at [240, 218] on icon "Done" at bounding box center [236, 221] width 7 height 7
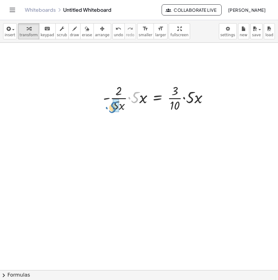
drag, startPoint x: 130, startPoint y: 104, endPoint x: 110, endPoint y: 111, distance: 22.1
click at [110, 111] on div at bounding box center [158, 97] width 116 height 31
drag, startPoint x: 139, startPoint y: 105, endPoint x: 136, endPoint y: 108, distance: 3.7
drag, startPoint x: 184, startPoint y: 95, endPoint x: 180, endPoint y: 103, distance: 8.6
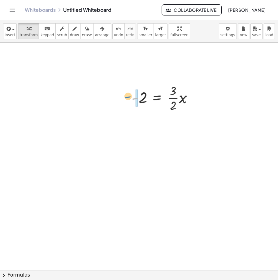
drag, startPoint x: 134, startPoint y: 99, endPoint x: 127, endPoint y: 98, distance: 7.3
click at [127, 98] on div "· 2 · x · ( + x 2 − 7 ) · x · ( + · 2 · x 2 − · 2 · 7 ) + · 2 · x 2 · x − · 2 ·…" at bounding box center [162, 98] width 80 height 34
click at [139, 98] on div at bounding box center [160, 97] width 81 height 31
click at [157, 120] on icon at bounding box center [158, 118] width 6 height 5
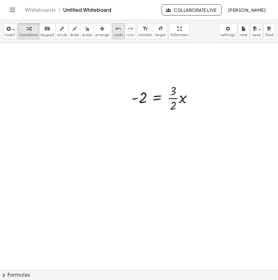
click at [114, 33] on span "undo" at bounding box center [118, 35] width 9 height 4
click at [114, 34] on span "undo" at bounding box center [118, 35] width 9 height 4
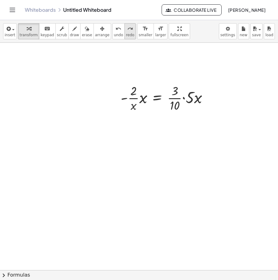
click at [125, 38] on button "redo redo" at bounding box center [130, 31] width 11 height 16
click at [157, 119] on icon at bounding box center [157, 119] width 7 height 7
click at [160, 118] on div "×" at bounding box center [157, 119] width 10 height 10
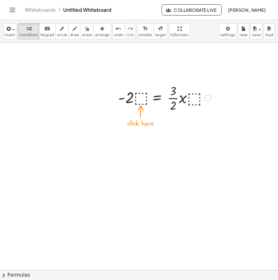
click at [143, 101] on div at bounding box center [164, 97] width 99 height 31
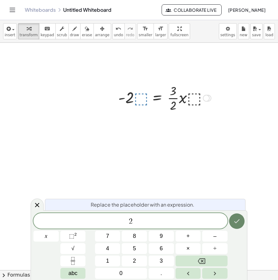
click at [238, 222] on icon "Done" at bounding box center [238, 221] width 6 height 4
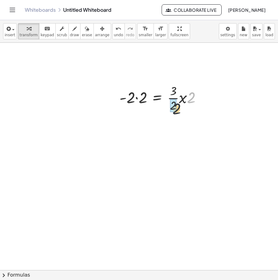
drag, startPoint x: 191, startPoint y: 95, endPoint x: 172, endPoint y: 107, distance: 22.6
click at [139, 98] on div at bounding box center [158, 97] width 82 height 21
click at [191, 97] on div at bounding box center [190, 98] width 7 height 7
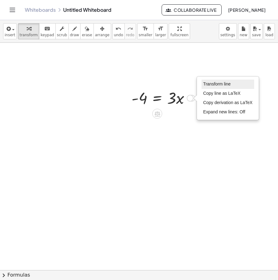
click at [212, 82] on span "Transform line" at bounding box center [217, 83] width 28 height 5
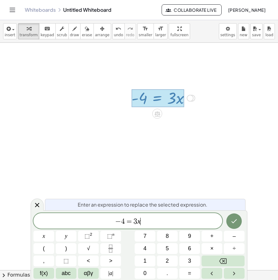
drag, startPoint x: 153, startPoint y: 218, endPoint x: 90, endPoint y: 216, distance: 62.9
click at [54, 218] on span "− 4 = 3 x ​" at bounding box center [127, 221] width 189 height 9
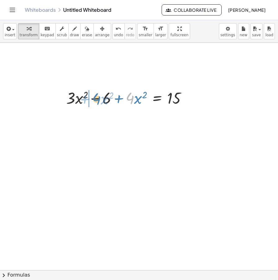
drag, startPoint x: 115, startPoint y: 98, endPoint x: 92, endPoint y: 99, distance: 23.2
click at [92, 99] on div at bounding box center [129, 97] width 132 height 21
click at [97, 100] on div at bounding box center [129, 97] width 132 height 21
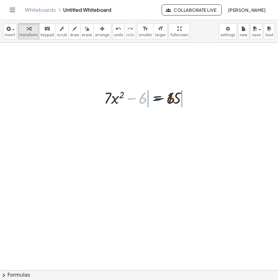
drag, startPoint x: 149, startPoint y: 101, endPoint x: 190, endPoint y: 101, distance: 40.9
click at [190, 101] on div at bounding box center [148, 97] width 94 height 21
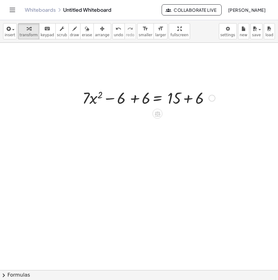
click at [185, 96] on div at bounding box center [148, 97] width 140 height 21
click at [121, 98] on div at bounding box center [136, 97] width 117 height 21
drag, startPoint x: 139, startPoint y: 99, endPoint x: 134, endPoint y: 99, distance: 4.6
click at [139, 99] on div at bounding box center [136, 97] width 117 height 21
click at [131, 100] on div at bounding box center [159, 97] width 71 height 21
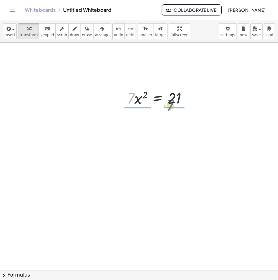
drag, startPoint x: 133, startPoint y: 101, endPoint x: 175, endPoint y: 110, distance: 43.0
click at [173, 100] on div at bounding box center [160, 97] width 73 height 31
click at [142, 99] on div at bounding box center [157, 97] width 66 height 31
click at [184, 99] on div "Transform line Copy line as LaTeX Copy derivation as LaTeX Expand new lines: Off" at bounding box center [182, 98] width 7 height 7
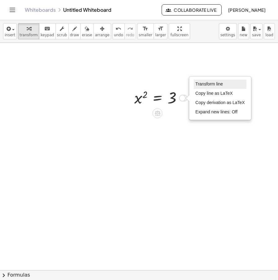
click at [200, 88] on li "Transform line" at bounding box center [220, 84] width 53 height 9
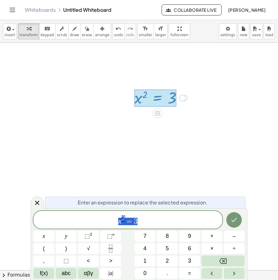
drag, startPoint x: 156, startPoint y: 222, endPoint x: 75, endPoint y: 224, distance: 81.8
click at [74, 223] on span "x 2 = 3" at bounding box center [127, 220] width 189 height 11
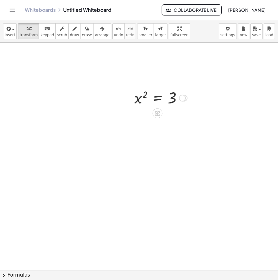
click at [181, 99] on div "Transform line Copy line as LaTeX Copy derivation as LaTeX Expand new lines: Off" at bounding box center [182, 98] width 7 height 7
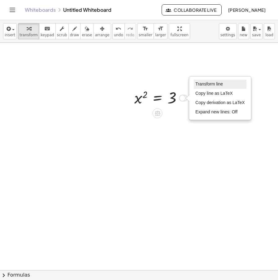
click at [233, 81] on li "Transform line" at bounding box center [220, 84] width 53 height 9
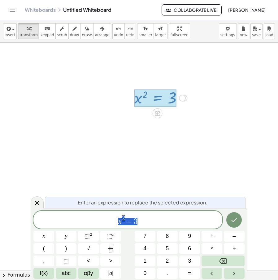
drag, startPoint x: 40, startPoint y: 230, endPoint x: 68, endPoint y: 229, distance: 28.2
click at [32, 230] on div "Enter an expression to replace the selected expression. ***** x 2 = 3 x y ⬚ 2 ⬚…" at bounding box center [139, 244] width 217 height 72
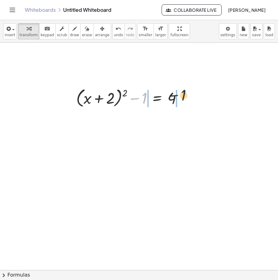
drag, startPoint x: 141, startPoint y: 103, endPoint x: 183, endPoint y: 100, distance: 42.5
click at [183, 100] on div at bounding box center [131, 98] width 117 height 24
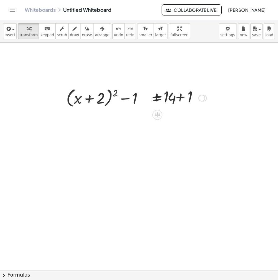
click at [176, 98] on div at bounding box center [131, 98] width 156 height 24
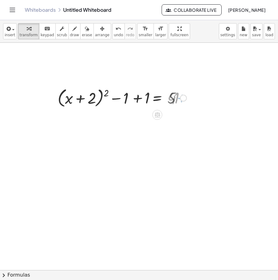
click at [139, 98] on div at bounding box center [121, 98] width 136 height 24
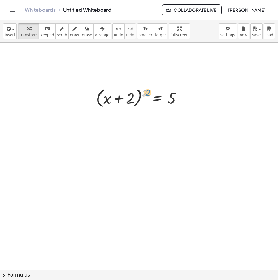
click at [145, 93] on div at bounding box center [141, 98] width 97 height 24
drag, startPoint x: 144, startPoint y: 90, endPoint x: 180, endPoint y: 97, distance: 36.5
click at [180, 97] on div at bounding box center [141, 98] width 97 height 24
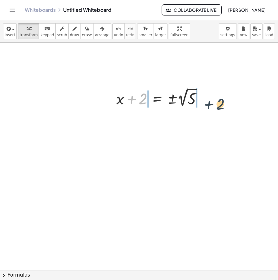
drag, startPoint x: 142, startPoint y: 99, endPoint x: 220, endPoint y: 105, distance: 78.9
click at [130, 102] on div at bounding box center [162, 97] width 145 height 23
click at [227, 99] on div "Transform line Copy line as LaTeX Copy derivation as LaTeX Expand new lines: Off" at bounding box center [227, 98] width 7 height 7
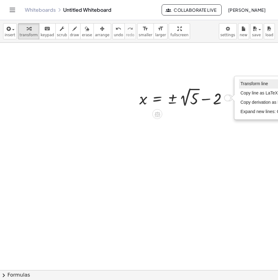
click at [244, 86] on span "Transform line" at bounding box center [255, 83] width 28 height 5
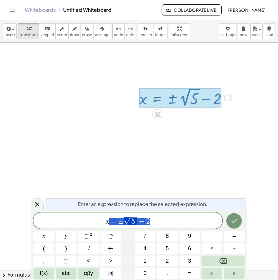
drag, startPoint x: 162, startPoint y: 222, endPoint x: 77, endPoint y: 226, distance: 85.6
click at [82, 225] on span "x = ± √ 5 − 2" at bounding box center [127, 221] width 189 height 10
click at [126, 212] on div "Enter an expression to replace the selected expression. x y ⬚ 2 ⬚ n 7 8 9 + – (…" at bounding box center [139, 245] width 217 height 70
click at [149, 236] on button "7" at bounding box center [145, 236] width 21 height 11
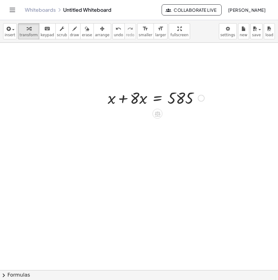
click at [130, 99] on div at bounding box center [156, 97] width 103 height 21
drag, startPoint x: 144, startPoint y: 108, endPoint x: 187, endPoint y: 108, distance: 42.5
click at [188, 96] on div at bounding box center [167, 97] width 78 height 31
click at [143, 95] on div at bounding box center [163, 97] width 71 height 31
click at [141, 98] on div at bounding box center [163, 97] width 71 height 31
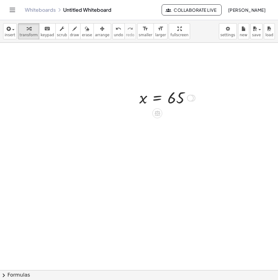
click at [192, 97] on div "Transform line Copy line as LaTeX Copy derivation as LaTeX Expand new lines: Off" at bounding box center [190, 98] width 7 height 7
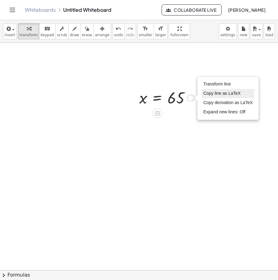
drag, startPoint x: 223, startPoint y: 82, endPoint x: 218, endPoint y: 94, distance: 12.7
click at [223, 82] on span "Transform line" at bounding box center [218, 83] width 28 height 5
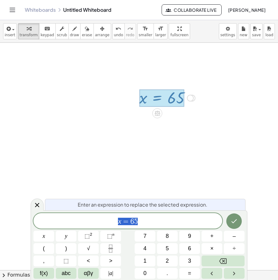
drag, startPoint x: 111, startPoint y: 224, endPoint x: 97, endPoint y: 226, distance: 13.8
click at [97, 226] on span "x = 6 5" at bounding box center [127, 221] width 189 height 9
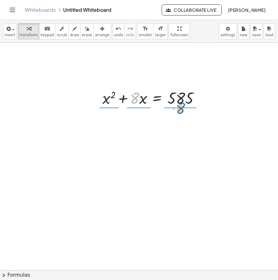
drag, startPoint x: 131, startPoint y: 100, endPoint x: 178, endPoint y: 110, distance: 47.9
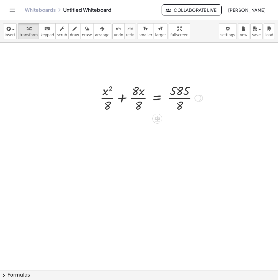
click at [183, 97] on div at bounding box center [151, 97] width 109 height 31
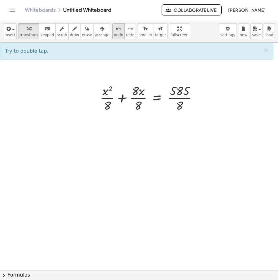
click at [112, 32] on button "undo undo" at bounding box center [118, 31] width 12 height 16
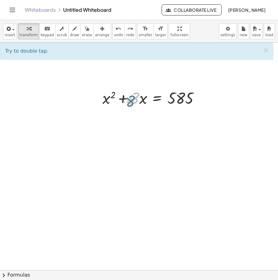
drag, startPoint x: 156, startPoint y: 97, endPoint x: 127, endPoint y: 99, distance: 29.2
click at [127, 99] on div at bounding box center [153, 97] width 108 height 21
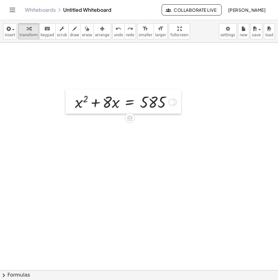
drag, startPoint x: 102, startPoint y: 101, endPoint x: 82, endPoint y: 101, distance: 19.5
click at [75, 101] on div at bounding box center [70, 102] width 9 height 24
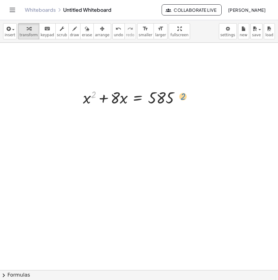
drag, startPoint x: 96, startPoint y: 93, endPoint x: 175, endPoint y: 96, distance: 79.1
click at [176, 96] on div at bounding box center [134, 97] width 108 height 21
drag, startPoint x: 118, startPoint y: 98, endPoint x: 190, endPoint y: 98, distance: 71.9
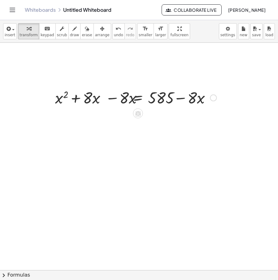
click at [190, 98] on div at bounding box center [133, 97] width 171 height 21
drag, startPoint x: 108, startPoint y: 36, endPoint x: 109, endPoint y: 43, distance: 6.9
click at [114, 36] on span "undo" at bounding box center [118, 35] width 9 height 4
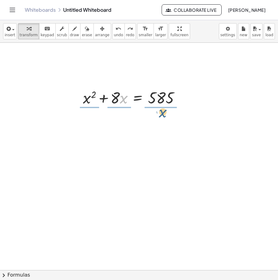
drag, startPoint x: 122, startPoint y: 98, endPoint x: 163, endPoint y: 111, distance: 42.5
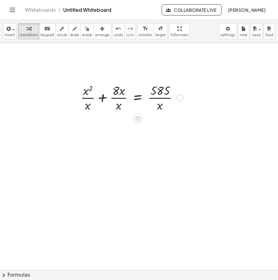
click at [161, 99] on div at bounding box center [131, 97] width 109 height 31
click at [155, 97] on div at bounding box center [131, 97] width 109 height 31
click at [117, 100] on div at bounding box center [131, 97] width 109 height 31
click at [121, 98] on div at bounding box center [131, 97] width 109 height 31
drag, startPoint x: 122, startPoint y: 88, endPoint x: 118, endPoint y: 102, distance: 14.6
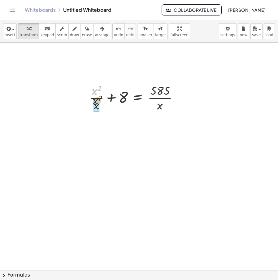
drag, startPoint x: 93, startPoint y: 94, endPoint x: 94, endPoint y: 104, distance: 10.3
click at [112, 37] on button "undo undo" at bounding box center [118, 31] width 12 height 16
drag, startPoint x: 94, startPoint y: 107, endPoint x: 94, endPoint y: 86, distance: 20.8
drag, startPoint x: 117, startPoint y: 98, endPoint x: 163, endPoint y: 97, distance: 45.9
click at [163, 97] on div at bounding box center [139, 97] width 93 height 31
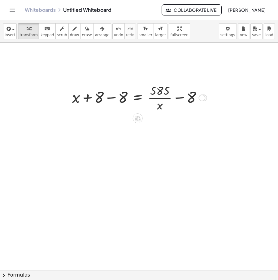
click at [180, 98] on div at bounding box center [139, 97] width 141 height 31
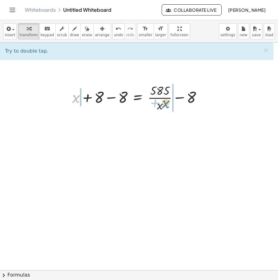
drag, startPoint x: 79, startPoint y: 98, endPoint x: 169, endPoint y: 103, distance: 90.0
click at [169, 103] on div at bounding box center [139, 97] width 141 height 31
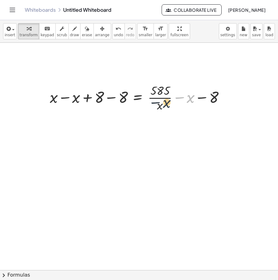
drag, startPoint x: 165, startPoint y: 103, endPoint x: 158, endPoint y: 107, distance: 7.9
click at [158, 107] on div at bounding box center [140, 97] width 186 height 31
click at [114, 34] on span "undo" at bounding box center [118, 35] width 9 height 4
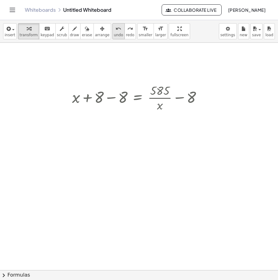
click at [114, 34] on span "undo" at bounding box center [118, 35] width 9 height 4
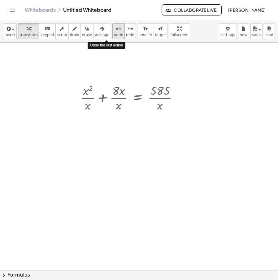
click at [114, 34] on span "undo" at bounding box center [118, 35] width 9 height 4
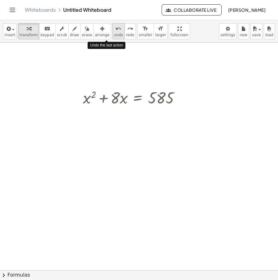
click at [114, 34] on span "undo" at bounding box center [118, 35] width 9 height 4
click at [114, 33] on span "undo" at bounding box center [118, 35] width 9 height 4
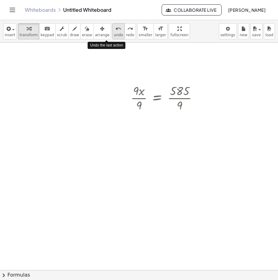
click at [114, 33] on span "undo" at bounding box center [118, 35] width 9 height 4
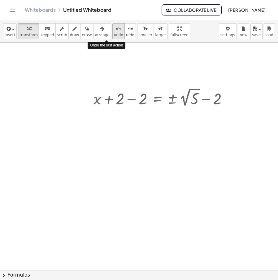
click at [114, 33] on span "undo" at bounding box center [118, 35] width 9 height 4
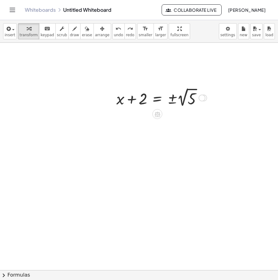
click at [200, 98] on div at bounding box center [202, 98] width 7 height 7
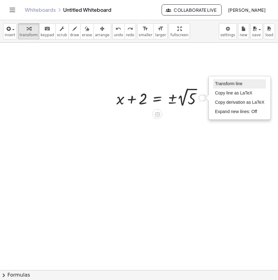
click at [218, 84] on span "Transform line" at bounding box center [229, 83] width 28 height 5
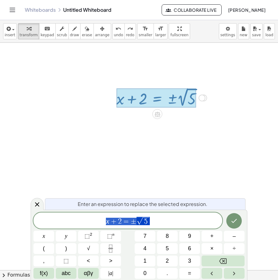
drag, startPoint x: 157, startPoint y: 221, endPoint x: -12, endPoint y: 221, distance: 169.8
click at [0, 221] on html "Graspable Math Activities Whiteboards Classes Account v1.30.2 | Privacy policy …" at bounding box center [139, 140] width 278 height 280
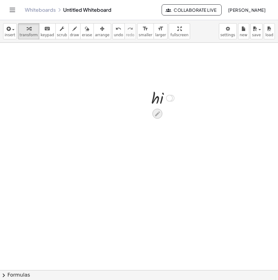
click at [160, 112] on icon at bounding box center [157, 114] width 7 height 7
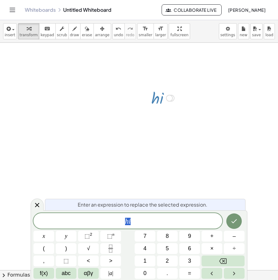
drag, startPoint x: 138, startPoint y: 220, endPoint x: 58, endPoint y: 222, distance: 80.0
click at [58, 222] on span "h i" at bounding box center [127, 221] width 189 height 9
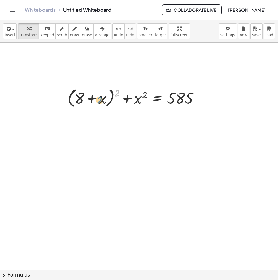
drag, startPoint x: 117, startPoint y: 92, endPoint x: 113, endPoint y: 93, distance: 4.4
click at [110, 93] on div at bounding box center [135, 98] width 143 height 24
click at [104, 102] on div at bounding box center [135, 98] width 143 height 24
drag, startPoint x: 81, startPoint y: 102, endPoint x: 88, endPoint y: 103, distance: 7.3
click at [88, 103] on div at bounding box center [135, 98] width 143 height 24
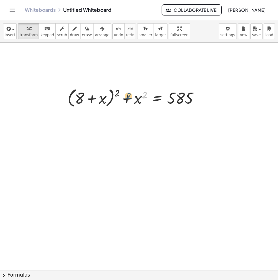
drag, startPoint x: 143, startPoint y: 99, endPoint x: 133, endPoint y: 100, distance: 10.0
click at [133, 100] on div at bounding box center [135, 98] width 143 height 24
click at [127, 99] on div at bounding box center [135, 98] width 143 height 24
click at [93, 101] on div at bounding box center [135, 98] width 143 height 24
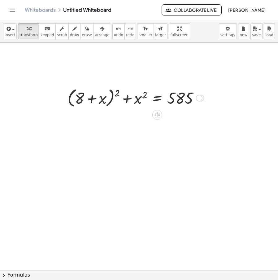
click at [93, 101] on div at bounding box center [135, 98] width 143 height 24
click at [99, 97] on div at bounding box center [135, 98] width 143 height 24
click at [195, 97] on div at bounding box center [135, 98] width 143 height 24
click at [200, 97] on div "Transform line Copy line as LaTeX Copy derivation as LaTeX Expand new lines: Off" at bounding box center [199, 98] width 7 height 7
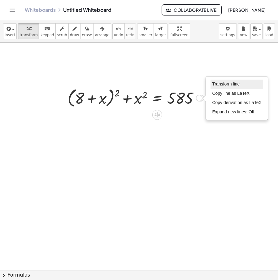
click at [231, 88] on li "Transform line" at bounding box center [237, 84] width 53 height 9
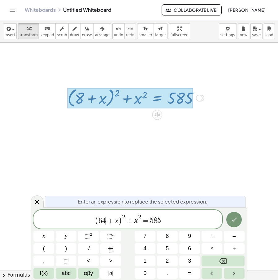
click at [119, 222] on span ")" at bounding box center [120, 220] width 4 height 9
click at [121, 221] on span ")" at bounding box center [120, 220] width 4 height 9
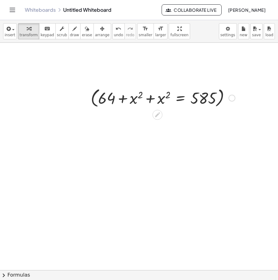
click at [220, 105] on div at bounding box center [163, 98] width 151 height 24
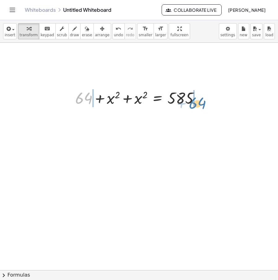
drag, startPoint x: 95, startPoint y: 110, endPoint x: 200, endPoint y: 108, distance: 104.7
click at [200, 108] on div "· 2 · x · ( + x 2 − 7 ) · x · ( + · 2 · x 2 − · 2 · 7 ) + · 2 · x 2 · x − · 2 ·…" at bounding box center [137, 98] width 143 height 24
click at [207, 103] on div at bounding box center [140, 97] width 199 height 21
click at [68, 98] on div at bounding box center [122, 97] width 163 height 21
click at [127, 97] on div at bounding box center [154, 97] width 100 height 21
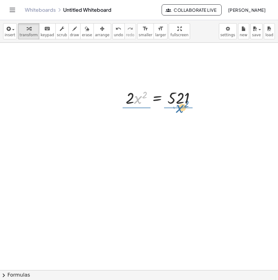
drag, startPoint x: 140, startPoint y: 101, endPoint x: 183, endPoint y: 110, distance: 43.4
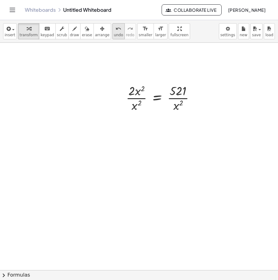
click at [114, 35] on span "undo" at bounding box center [118, 35] width 9 height 4
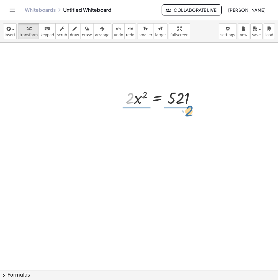
drag, startPoint x: 132, startPoint y: 101, endPoint x: 191, endPoint y: 113, distance: 60.5
click at [178, 101] on div at bounding box center [163, 97] width 80 height 31
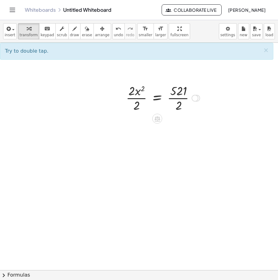
click at [140, 99] on div at bounding box center [163, 97] width 80 height 31
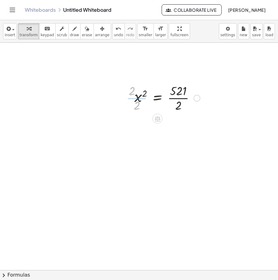
click at [178, 99] on div at bounding box center [167, 97] width 72 height 31
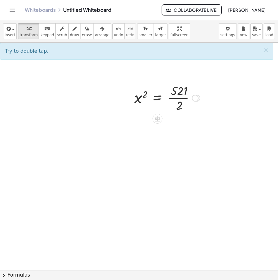
click at [178, 99] on div at bounding box center [167, 97] width 72 height 31
click at [182, 99] on div at bounding box center [167, 97] width 72 height 31
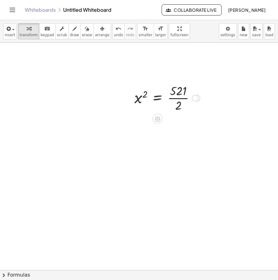
click at [182, 99] on div at bounding box center [167, 97] width 72 height 31
click at [209, 97] on div at bounding box center [210, 98] width 7 height 7
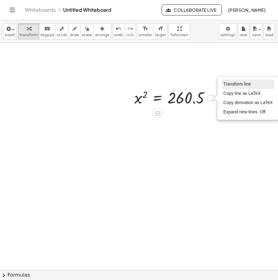
click at [245, 87] on li "Transform line" at bounding box center [248, 84] width 53 height 9
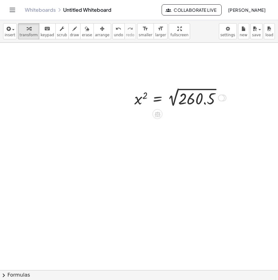
click at [178, 100] on div at bounding box center [180, 97] width 98 height 23
click at [158, 98] on div "x 2 = 16.140 … Transform line Copy line as LaTeX Copy derivation as LaTeX Expan…" at bounding box center [158, 98] width 0 height 0
click at [216, 101] on div at bounding box center [178, 97] width 95 height 20
click at [218, 97] on div "Transform line Copy line as LaTeX Copy derivation as LaTeX Expand new lines: Off" at bounding box center [218, 98] width 7 height 7
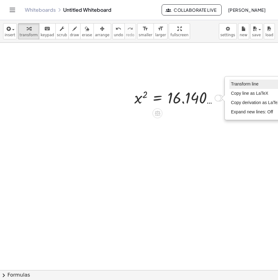
click at [237, 80] on li "Transform line" at bounding box center [256, 84] width 53 height 9
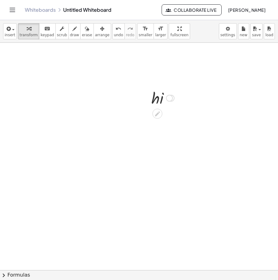
click at [157, 112] on icon at bounding box center [157, 114] width 7 height 7
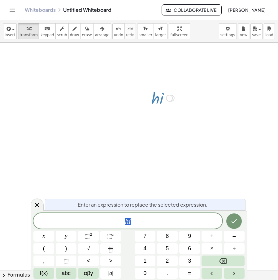
drag, startPoint x: 143, startPoint y: 222, endPoint x: 85, endPoint y: 220, distance: 58.6
click at [85, 220] on span "h i" at bounding box center [127, 221] width 189 height 9
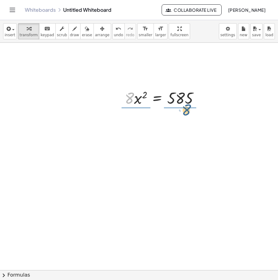
drag, startPoint x: 126, startPoint y: 100, endPoint x: 184, endPoint y: 111, distance: 58.8
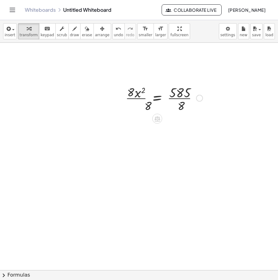
click at [180, 96] on div at bounding box center [163, 97] width 83 height 31
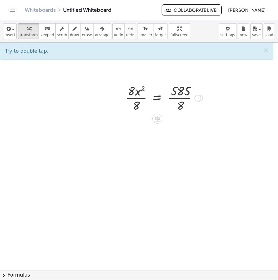
click at [180, 96] on div at bounding box center [163, 97] width 83 height 31
click at [180, 97] on div at bounding box center [163, 97] width 83 height 31
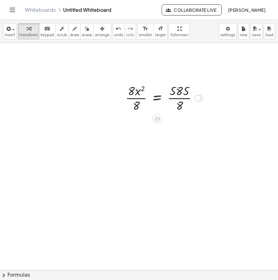
click at [180, 97] on div at bounding box center [163, 97] width 83 height 31
click at [114, 34] on span "undo" at bounding box center [118, 35] width 9 height 4
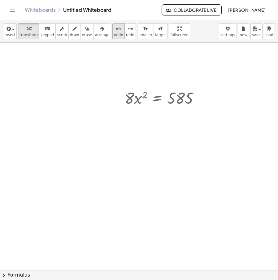
click at [114, 34] on span "undo" at bounding box center [118, 35] width 9 height 4
click at [159, 114] on icon at bounding box center [157, 114] width 7 height 7
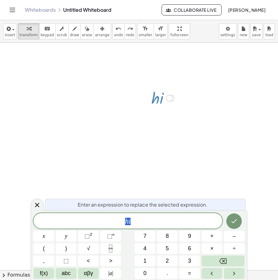
click at [74, 222] on span "h i" at bounding box center [127, 221] width 189 height 9
click at [121, 218] on span at bounding box center [127, 221] width 189 height 9
drag, startPoint x: 148, startPoint y: 225, endPoint x: 94, endPoint y: 219, distance: 54.5
click at [94, 219] on span "x + 8 x" at bounding box center [127, 221] width 189 height 9
click at [141, 218] on span "x + 8 x" at bounding box center [127, 221] width 189 height 9
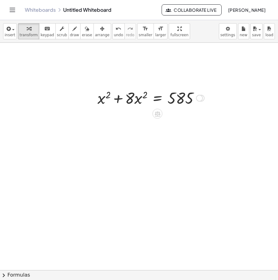
click at [118, 100] on div at bounding box center [151, 97] width 113 height 21
drag, startPoint x: 129, startPoint y: 97, endPoint x: 184, endPoint y: 112, distance: 57.0
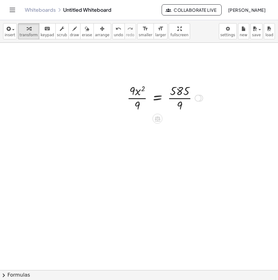
click at [183, 99] on div at bounding box center [165, 97] width 82 height 31
click at [134, 100] on div at bounding box center [161, 97] width 75 height 31
click at [194, 99] on div at bounding box center [190, 98] width 7 height 7
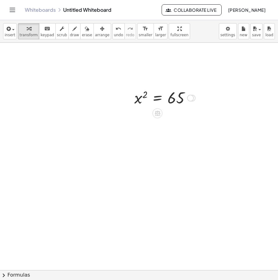
click at [137, 97] on div at bounding box center [164, 97] width 67 height 20
click at [140, 99] on div at bounding box center [164, 97] width 67 height 20
drag, startPoint x: 144, startPoint y: 96, endPoint x: 188, endPoint y: 96, distance: 43.7
click at [188, 96] on div at bounding box center [164, 97] width 67 height 20
click at [184, 102] on div at bounding box center [177, 97] width 82 height 23
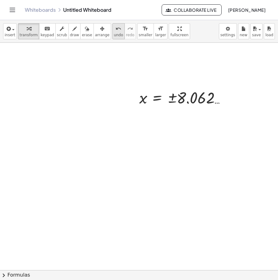
click at [114, 34] on span "undo" at bounding box center [118, 35] width 9 height 4
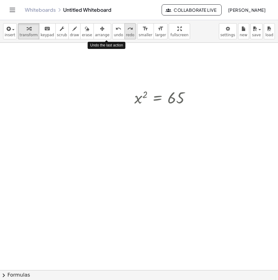
drag, startPoint x: 108, startPoint y: 33, endPoint x: 113, endPoint y: 34, distance: 4.4
click at [114, 34] on span "undo" at bounding box center [118, 35] width 9 height 4
click at [125, 34] on button "redo redo" at bounding box center [130, 31] width 11 height 16
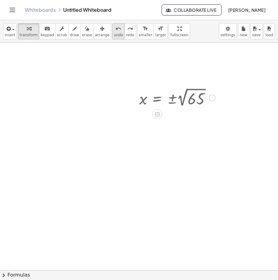
click at [114, 34] on span "undo" at bounding box center [118, 35] width 9 height 4
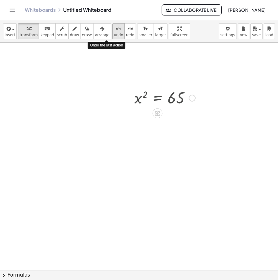
click at [114, 34] on span "undo" at bounding box center [118, 35] width 9 height 4
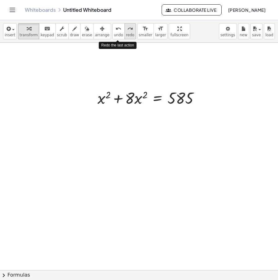
click at [126, 33] on span "redo" at bounding box center [130, 35] width 8 height 4
click at [127, 32] on icon "redo" at bounding box center [130, 28] width 6 height 7
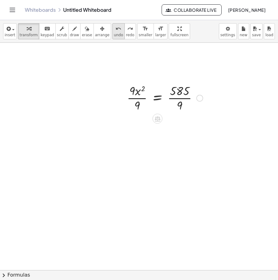
click at [116, 29] on icon "undo" at bounding box center [119, 28] width 6 height 7
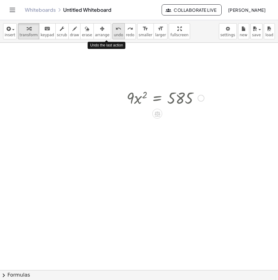
click at [116, 29] on icon "undo" at bounding box center [119, 28] width 6 height 7
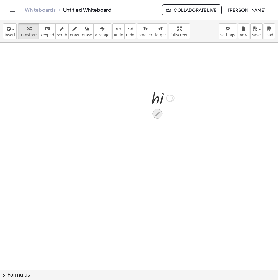
click at [155, 113] on icon at bounding box center [157, 114] width 7 height 7
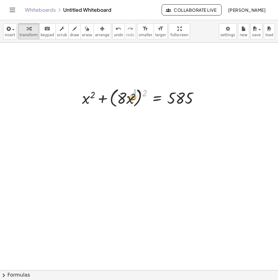
drag, startPoint x: 145, startPoint y: 92, endPoint x: 130, endPoint y: 96, distance: 15.6
click at [130, 96] on div at bounding box center [143, 98] width 128 height 24
click at [133, 96] on div at bounding box center [148, 97] width 118 height 21
drag, startPoint x: 93, startPoint y: 100, endPoint x: 118, endPoint y: 101, distance: 24.5
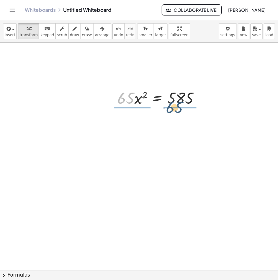
drag, startPoint x: 130, startPoint y: 102, endPoint x: 178, endPoint y: 112, distance: 49.8
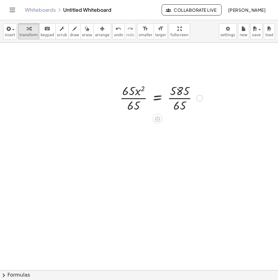
click at [186, 100] on div at bounding box center [161, 97] width 89 height 31
click at [137, 100] on div at bounding box center [153, 97] width 72 height 31
drag, startPoint x: 139, startPoint y: 100, endPoint x: 178, endPoint y: 95, distance: 38.4
click at [178, 95] on div at bounding box center [160, 97] width 58 height 20
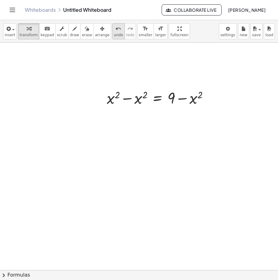
click at [114, 34] on span "undo" at bounding box center [118, 35] width 9 height 4
drag, startPoint x: 138, startPoint y: 95, endPoint x: 162, endPoint y: 95, distance: 24.2
click at [162, 95] on div at bounding box center [160, 97] width 58 height 20
click at [116, 30] on icon "undo" at bounding box center [119, 28] width 6 height 7
drag, startPoint x: 137, startPoint y: 98, endPoint x: 171, endPoint y: 81, distance: 37.6
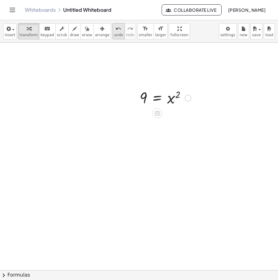
click at [114, 33] on span "undo" at bounding box center [118, 35] width 9 height 4
drag, startPoint x: 146, startPoint y: 102, endPoint x: 120, endPoint y: 102, distance: 26.3
click at [141, 93] on div at bounding box center [160, 97] width 58 height 20
click at [148, 96] on div at bounding box center [160, 97] width 58 height 20
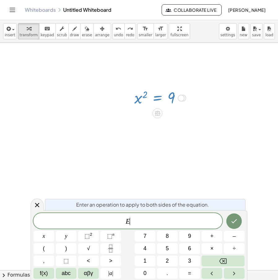
drag, startPoint x: 156, startPoint y: 125, endPoint x: 173, endPoint y: 116, distance: 19.1
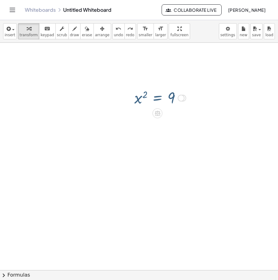
click at [168, 101] on div at bounding box center [160, 97] width 58 height 20
click at [171, 101] on div at bounding box center [160, 97] width 58 height 20
drag, startPoint x: 143, startPoint y: 101, endPoint x: 178, endPoint y: 98, distance: 35.8
click at [178, 98] on div at bounding box center [160, 97] width 58 height 20
click at [114, 33] on span "undo" at bounding box center [118, 35] width 9 height 4
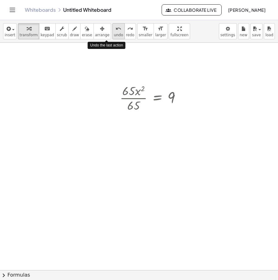
click at [114, 33] on span "undo" at bounding box center [118, 35] width 9 height 4
click at [114, 37] on span "undo" at bounding box center [118, 35] width 9 height 4
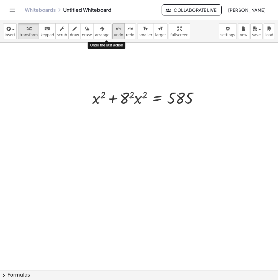
click at [114, 37] on span "undo" at bounding box center [118, 35] width 9 height 4
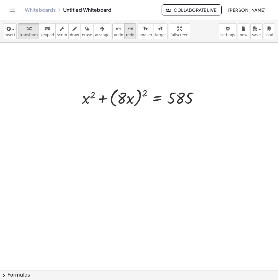
click at [127, 29] on icon "redo" at bounding box center [130, 28] width 6 height 7
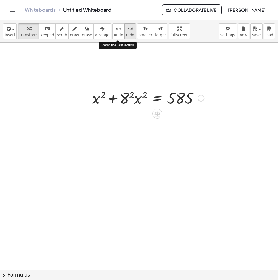
click at [127, 29] on icon "redo" at bounding box center [130, 28] width 6 height 7
click at [127, 30] on icon "redo" at bounding box center [130, 28] width 6 height 7
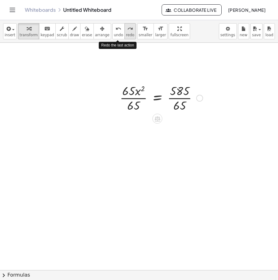
click at [127, 30] on icon "redo" at bounding box center [130, 28] width 6 height 7
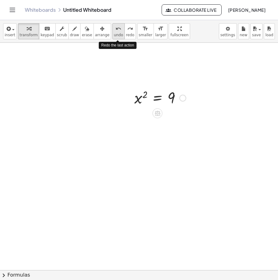
click at [114, 33] on span "undo" at bounding box center [118, 35] width 9 height 4
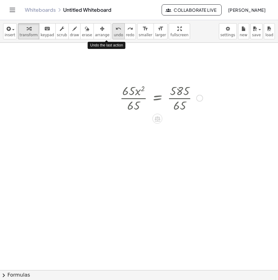
click at [114, 33] on span "undo" at bounding box center [118, 35] width 9 height 4
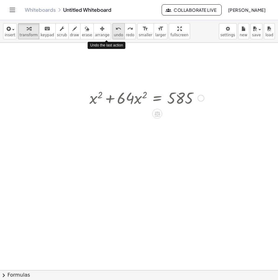
click at [114, 33] on span "undo" at bounding box center [118, 35] width 9 height 4
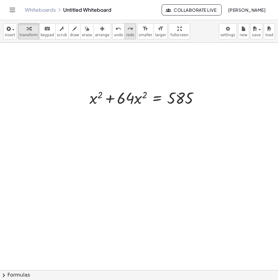
click at [126, 34] on span "redo" at bounding box center [130, 35] width 8 height 4
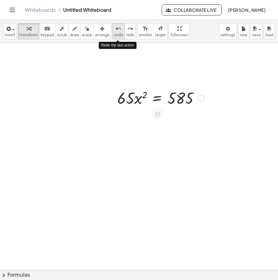
click at [112, 32] on button "undo undo" at bounding box center [118, 31] width 12 height 16
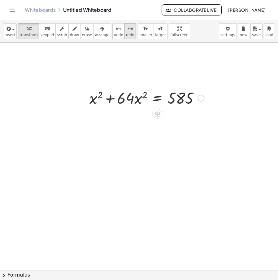
click at [127, 32] on icon "redo" at bounding box center [130, 28] width 6 height 7
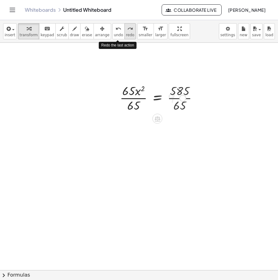
click at [127, 32] on icon "redo" at bounding box center [130, 28] width 6 height 7
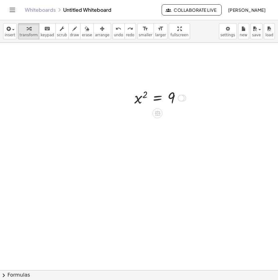
click at [139, 99] on div at bounding box center [160, 97] width 58 height 20
click at [136, 100] on div at bounding box center [131, 98] width 9 height 24
drag, startPoint x: 138, startPoint y: 100, endPoint x: 109, endPoint y: 101, distance: 28.5
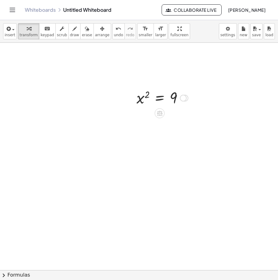
click at [147, 95] on div at bounding box center [163, 97] width 58 height 20
click at [143, 101] on div at bounding box center [163, 97] width 58 height 20
drag, startPoint x: 148, startPoint y: 94, endPoint x: 148, endPoint y: 114, distance: 20.5
drag, startPoint x: 141, startPoint y: 98, endPoint x: 153, endPoint y: 60, distance: 39.7
drag, startPoint x: 138, startPoint y: 102, endPoint x: 171, endPoint y: 90, distance: 35.5
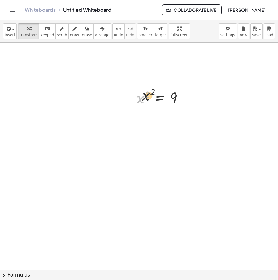
click at [170, 90] on div at bounding box center [163, 97] width 58 height 20
click at [114, 36] on span "undo" at bounding box center [118, 35] width 9 height 4
drag, startPoint x: 142, startPoint y: 99, endPoint x: 160, endPoint y: 102, distance: 18.4
click at [160, 102] on div at bounding box center [163, 97] width 58 height 20
click at [177, 95] on div at bounding box center [168, 97] width 125 height 21
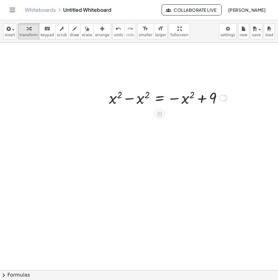
click at [201, 99] on div at bounding box center [168, 97] width 125 height 21
click at [201, 98] on div at bounding box center [168, 97] width 125 height 21
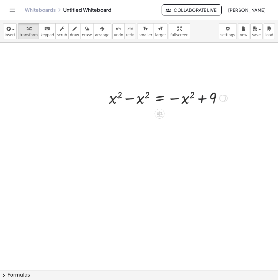
click at [130, 102] on div at bounding box center [168, 97] width 125 height 21
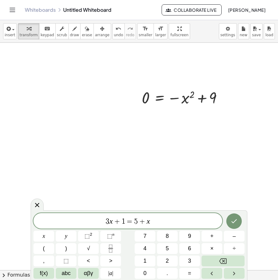
drag, startPoint x: 128, startPoint y: 128, endPoint x: 132, endPoint y: 104, distance: 24.6
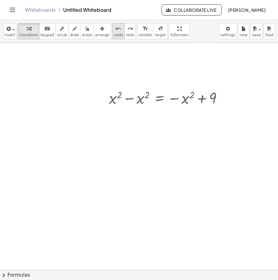
click at [116, 29] on icon "undo" at bounding box center [119, 28] width 6 height 7
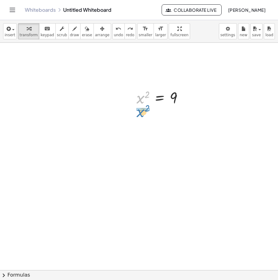
drag, startPoint x: 144, startPoint y: 100, endPoint x: 144, endPoint y: 114, distance: 13.9
drag, startPoint x: 141, startPoint y: 108, endPoint x: 139, endPoint y: 91, distance: 16.3
click at [139, 91] on div at bounding box center [160, 97] width 63 height 31
drag, startPoint x: 138, startPoint y: 106, endPoint x: 142, endPoint y: 87, distance: 19.4
click at [142, 87] on div at bounding box center [160, 97] width 63 height 31
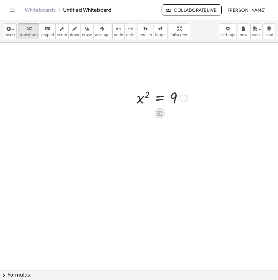
click at [161, 117] on div at bounding box center [160, 113] width 10 height 10
click at [159, 113] on icon at bounding box center [160, 113] width 6 height 5
click at [187, 116] on icon at bounding box center [185, 114] width 6 height 6
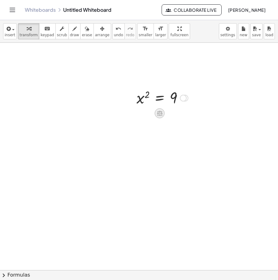
click at [158, 114] on icon at bounding box center [160, 113] width 6 height 5
drag, startPoint x: 165, startPoint y: 143, endPoint x: 143, endPoint y: 111, distance: 38.8
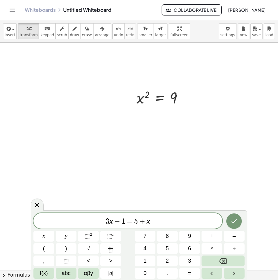
drag, startPoint x: 150, startPoint y: 152, endPoint x: 158, endPoint y: 156, distance: 9.0
